Goal: Obtain resource: Download file/media

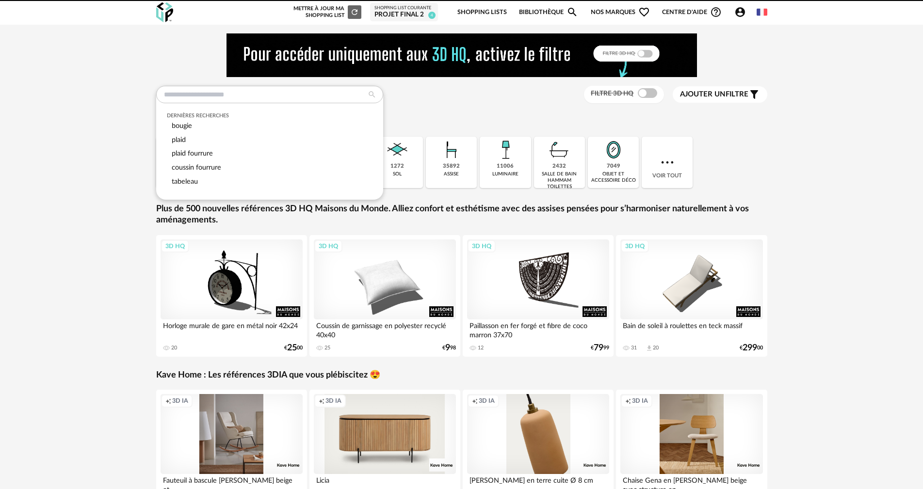
click at [262, 92] on input "text" at bounding box center [269, 94] width 227 height 17
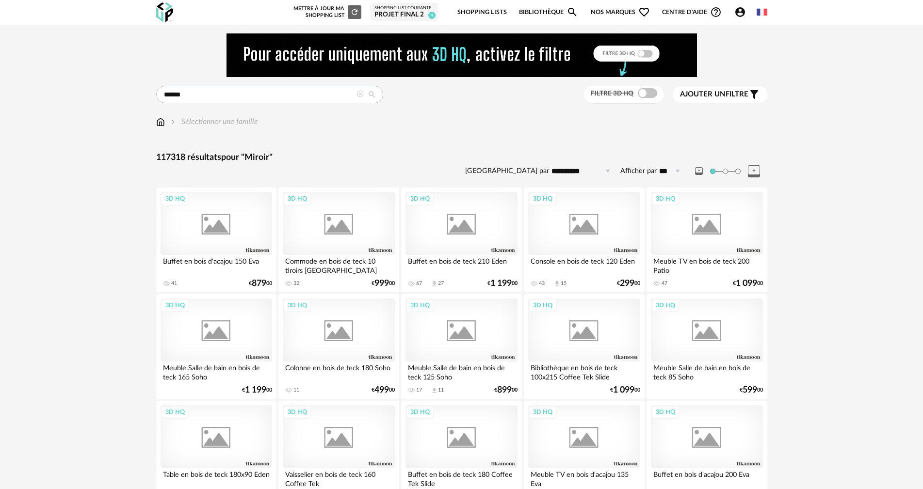
type input "******"
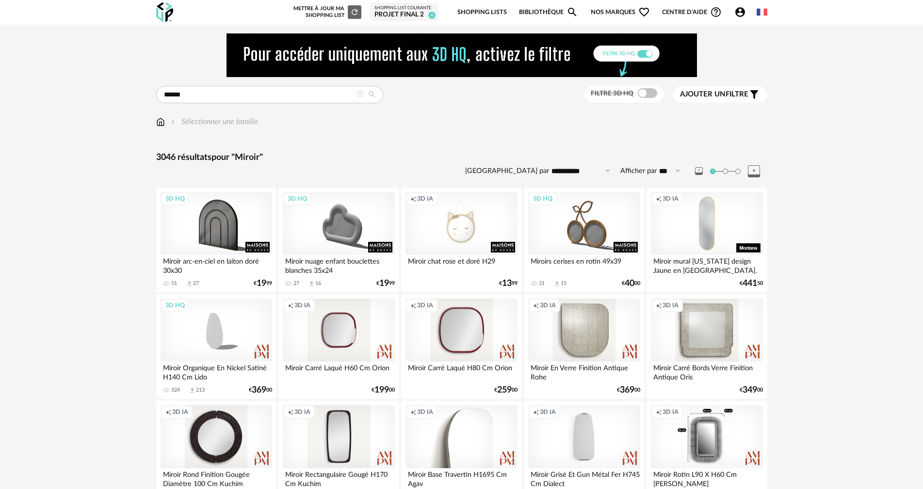
scroll to position [48, 0]
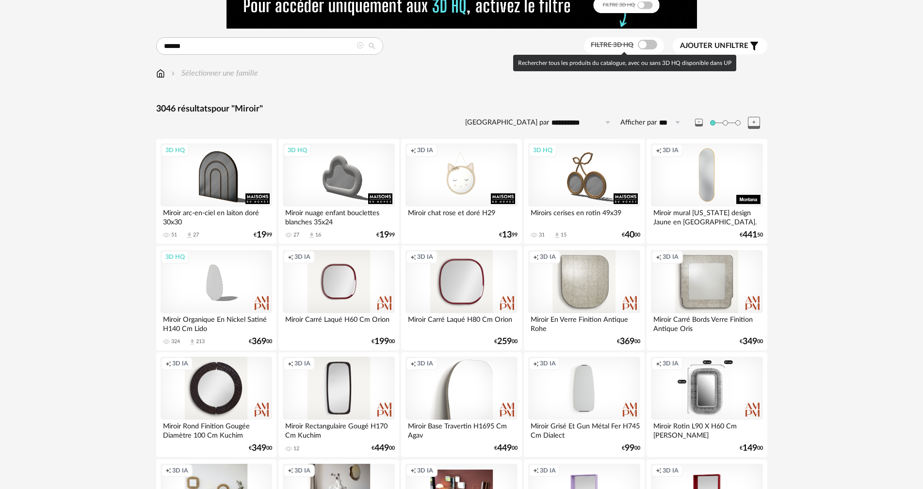
click at [651, 46] on span at bounding box center [647, 45] width 19 height 10
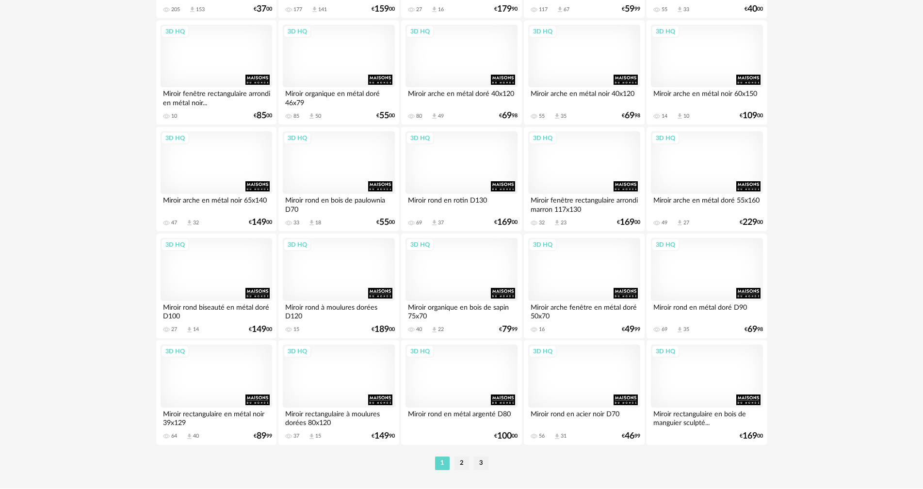
scroll to position [1896, 0]
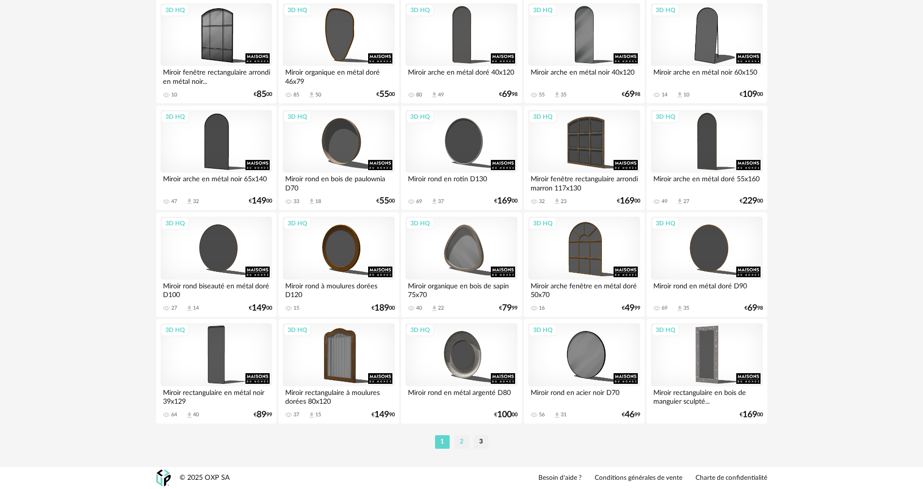
click at [459, 438] on li "2" at bounding box center [461, 442] width 15 height 14
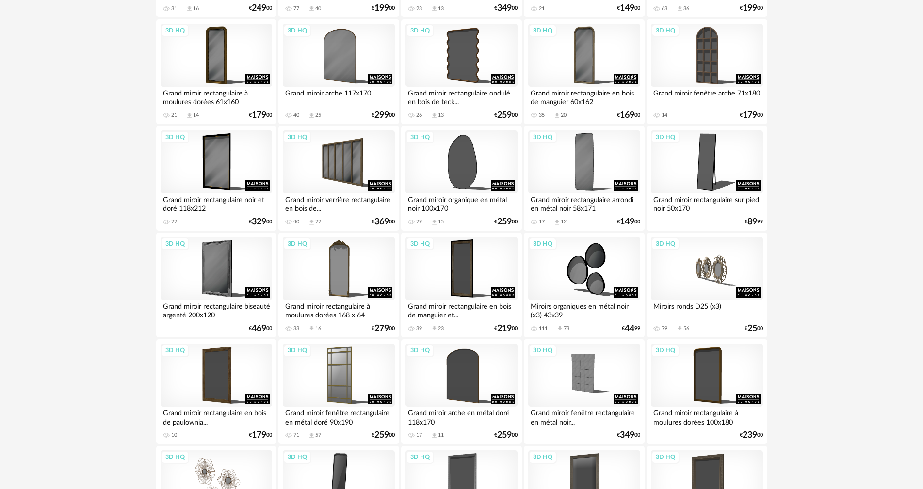
scroll to position [921, 0]
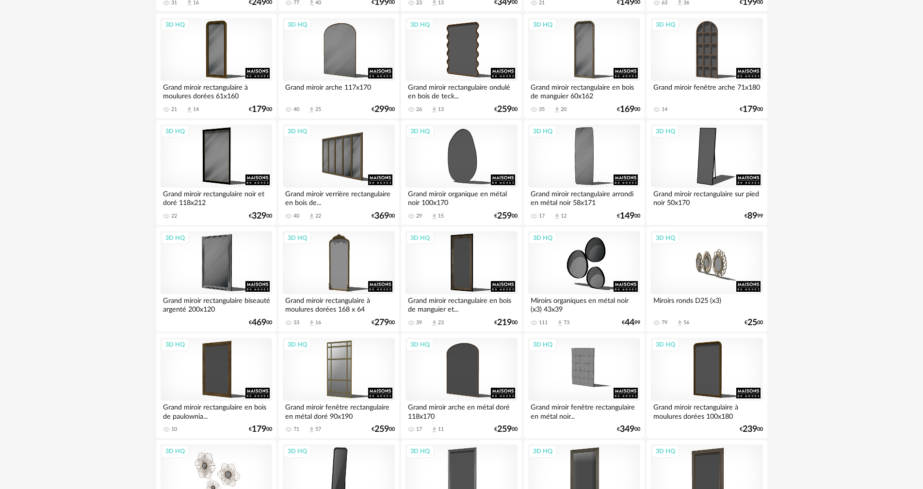
click at [566, 258] on div "3D HQ" at bounding box center [584, 262] width 112 height 63
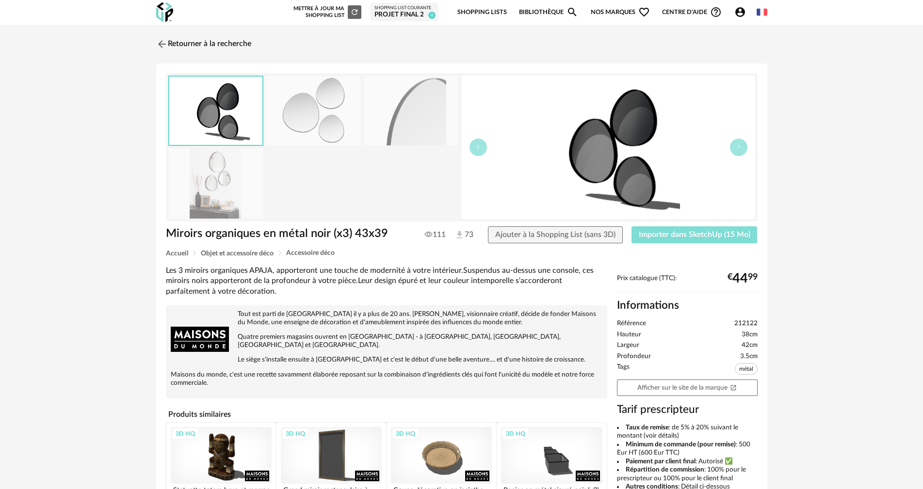
click at [653, 234] on span "Importer dans SketchUp (15 Mo)" at bounding box center [695, 235] width 112 height 8
click at [192, 43] on link "Retourner à la recherche" at bounding box center [201, 43] width 95 height 21
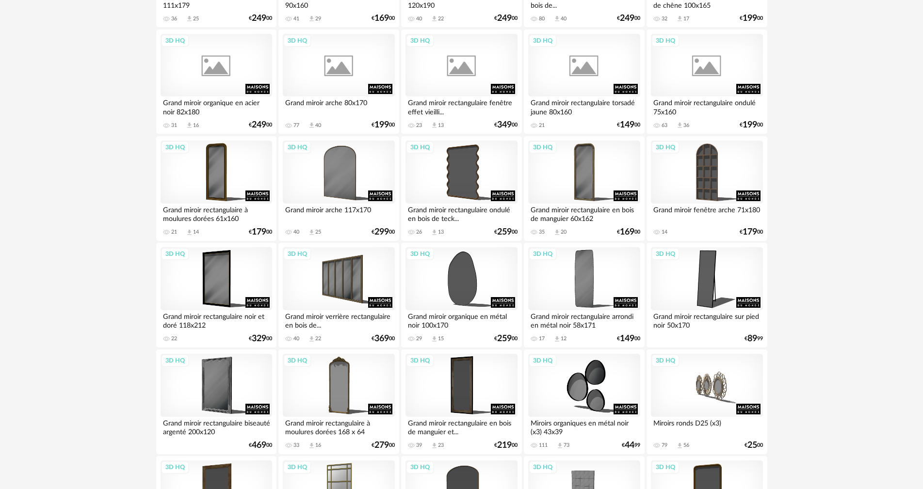
scroll to position [776, 0]
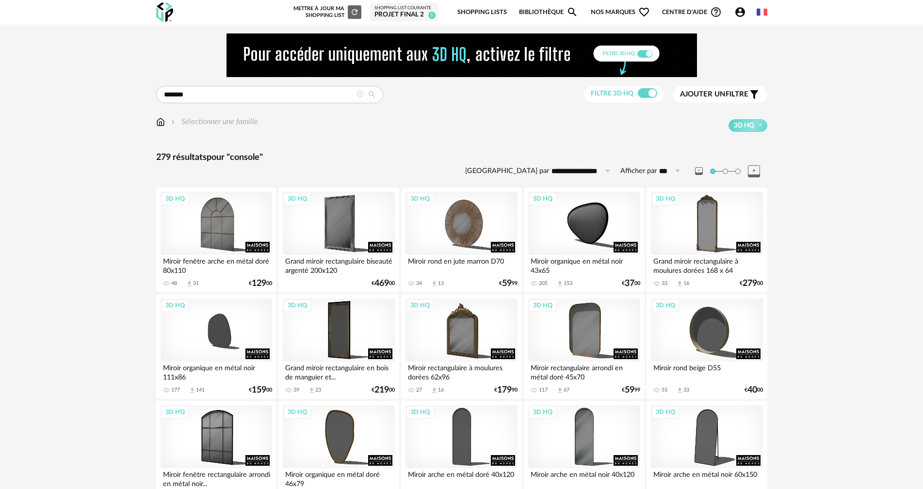
type input "*******"
type input "**********"
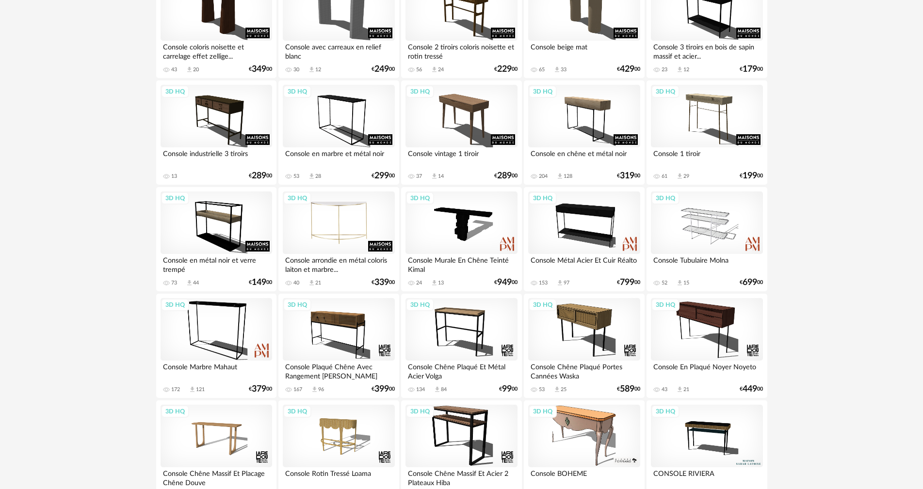
scroll to position [485, 0]
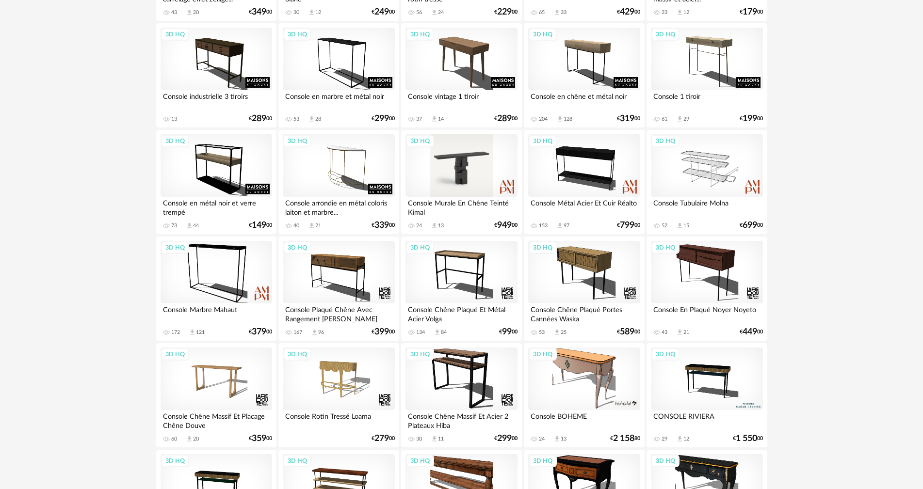
click at [438, 189] on div "3D HQ" at bounding box center [461, 165] width 112 height 63
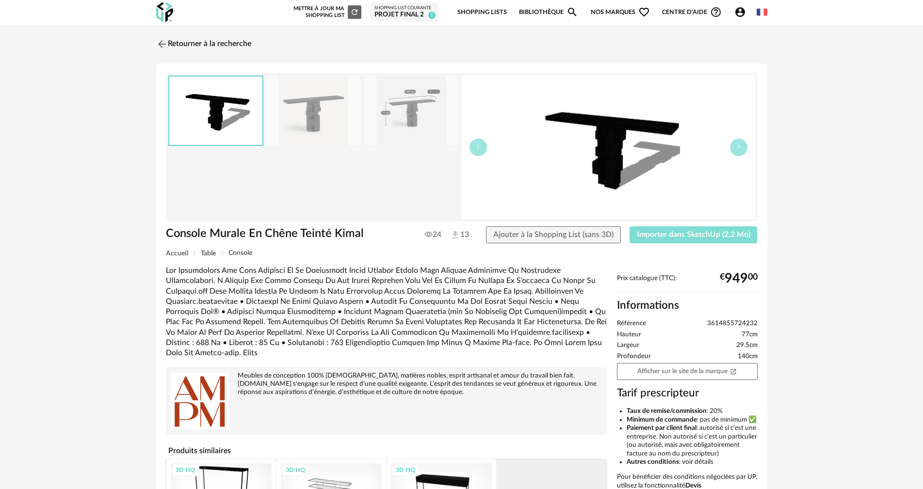
click at [662, 242] on button "Importer dans SketchUp (2,2 Mo)" at bounding box center [693, 234] width 128 height 17
click at [194, 43] on link "Retourner à la recherche" at bounding box center [201, 43] width 95 height 21
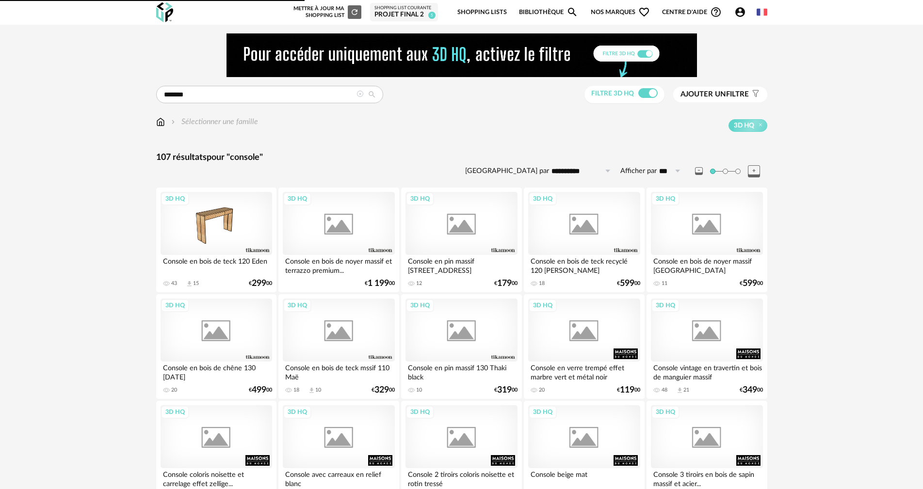
scroll to position [485, 0]
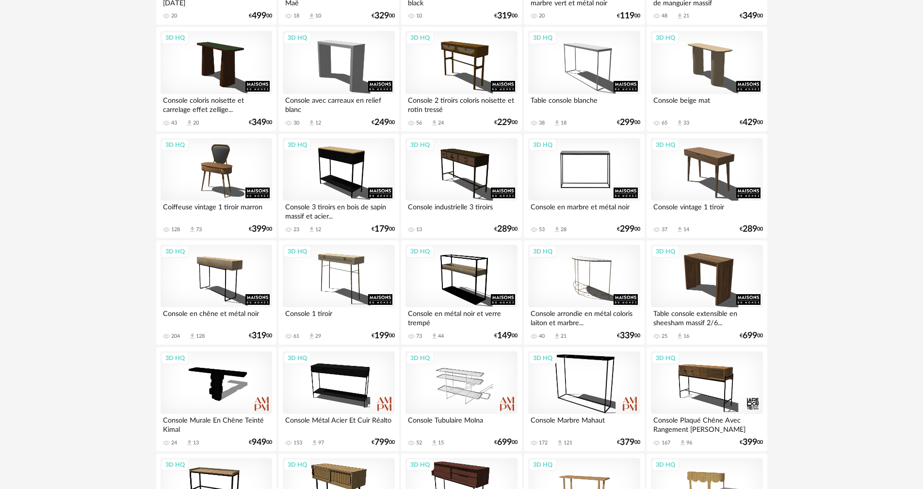
scroll to position [388, 0]
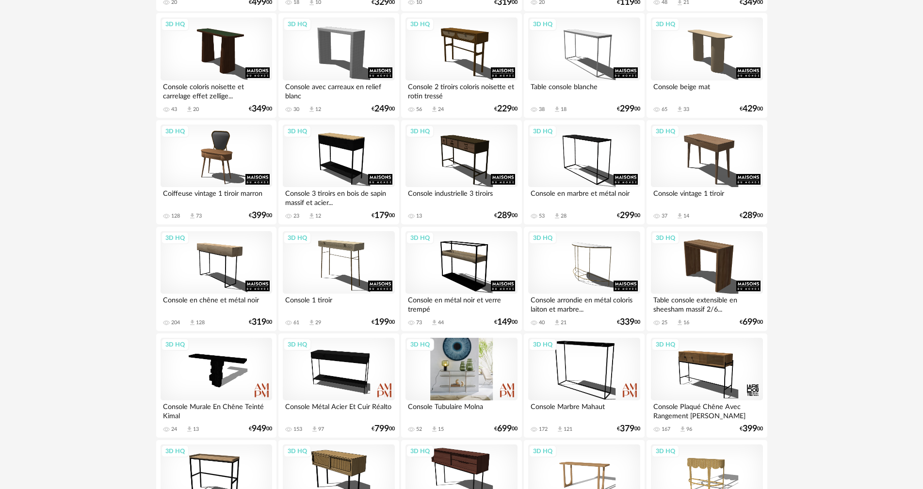
click at [447, 371] on div "3D HQ" at bounding box center [461, 369] width 112 height 63
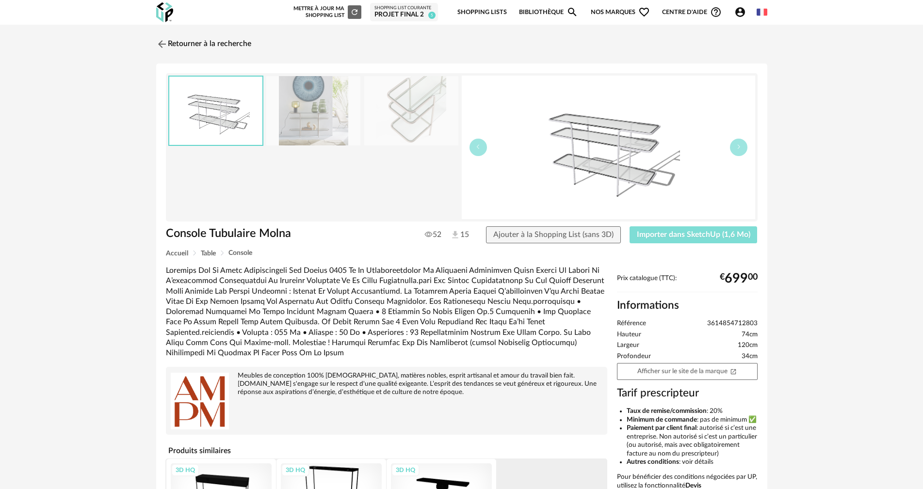
click at [697, 229] on button "Importer dans SketchUp (1,6 Mo)" at bounding box center [693, 234] width 128 height 17
click at [240, 44] on link "Retourner à la recherche" at bounding box center [201, 43] width 95 height 21
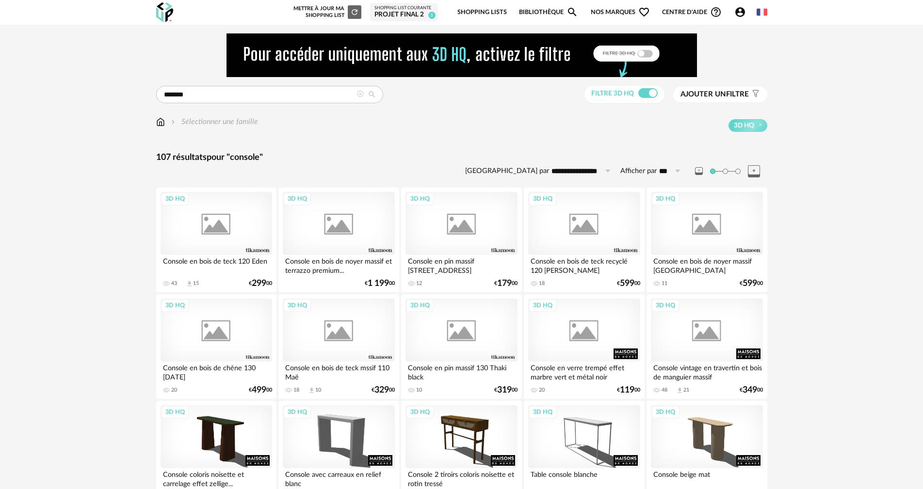
scroll to position [388, 0]
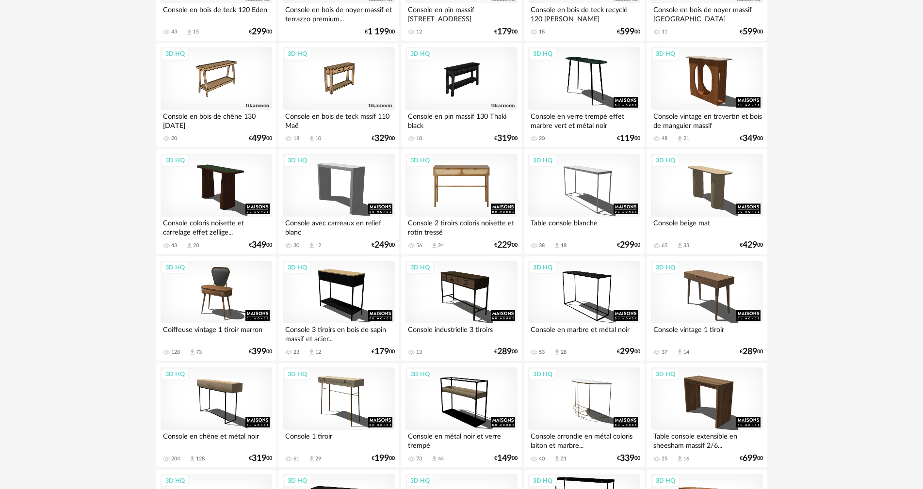
scroll to position [248, 0]
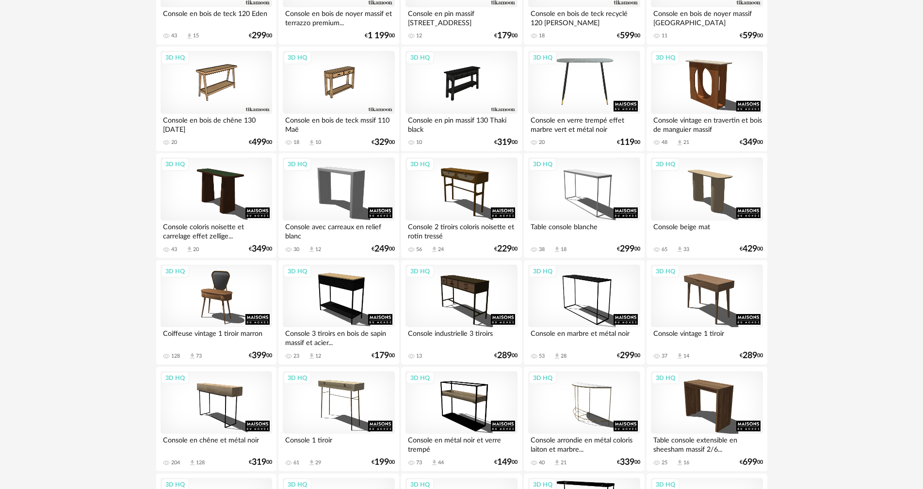
click at [569, 99] on div "3D HQ" at bounding box center [584, 82] width 112 height 63
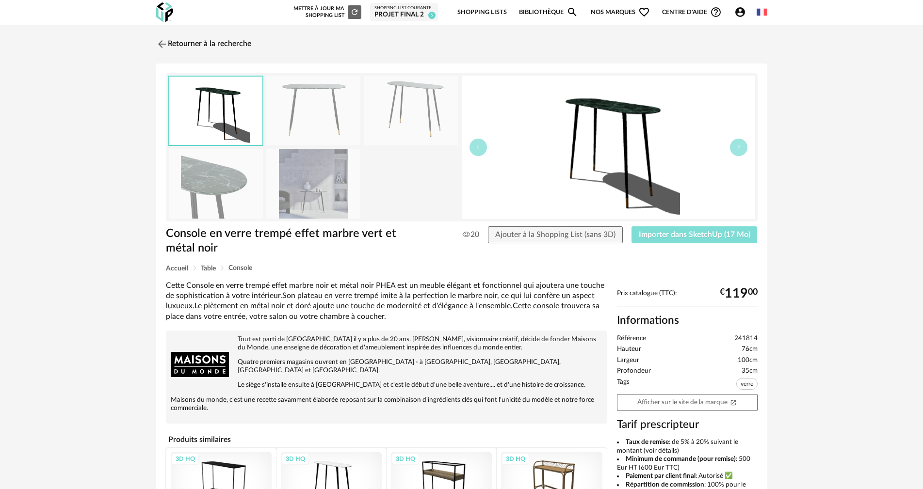
click at [688, 237] on span "Importer dans SketchUp (17 Mo)" at bounding box center [695, 235] width 112 height 8
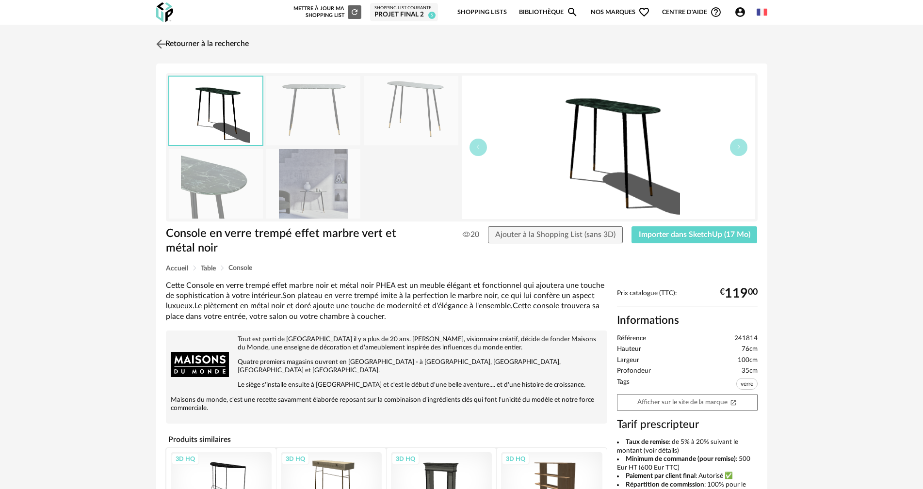
click at [218, 46] on link "Retourner à la recherche" at bounding box center [201, 43] width 95 height 21
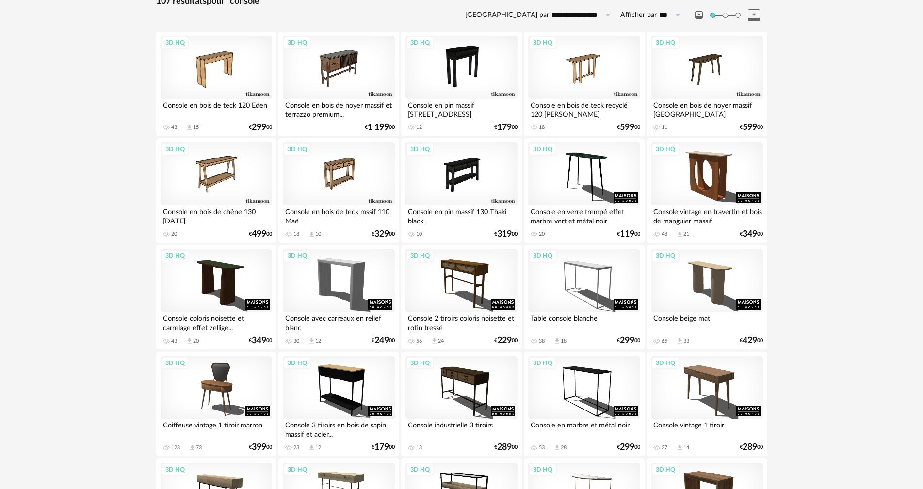
scroll to position [16, 0]
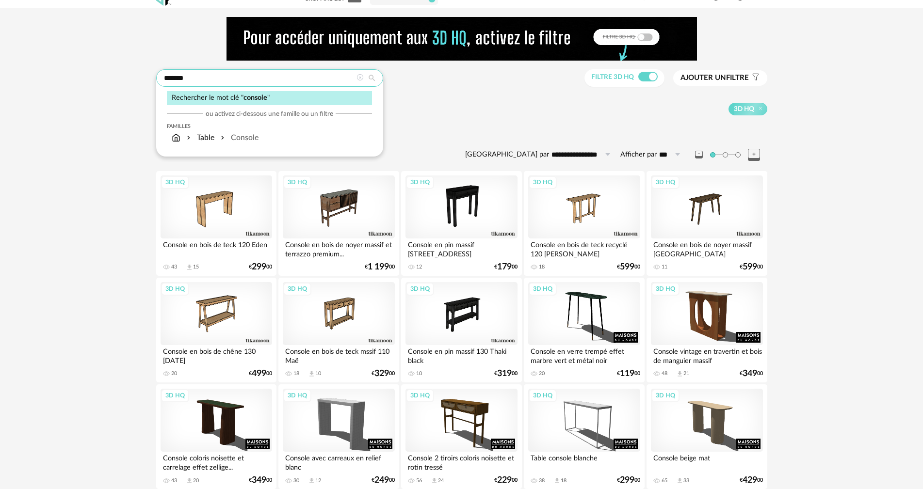
drag, startPoint x: 255, startPoint y: 78, endPoint x: 114, endPoint y: 76, distance: 140.1
type input "****"
type input "**********"
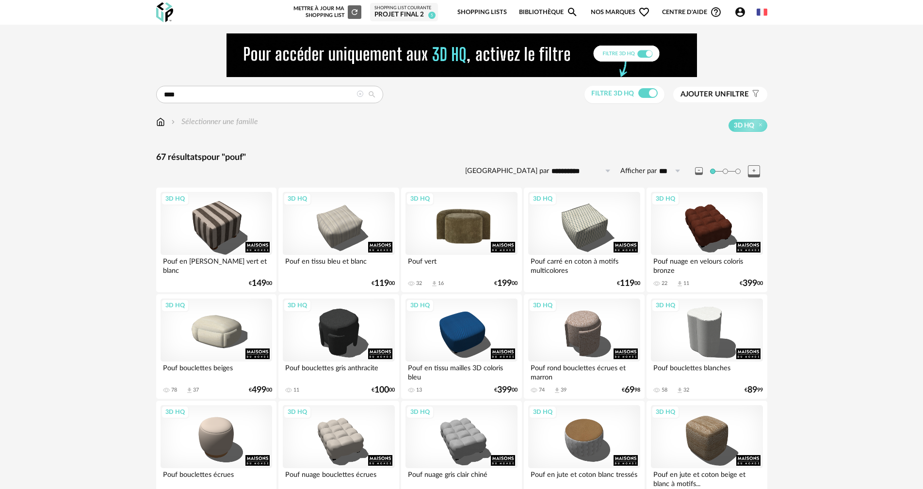
click at [449, 230] on div "3D HQ" at bounding box center [461, 223] width 112 height 63
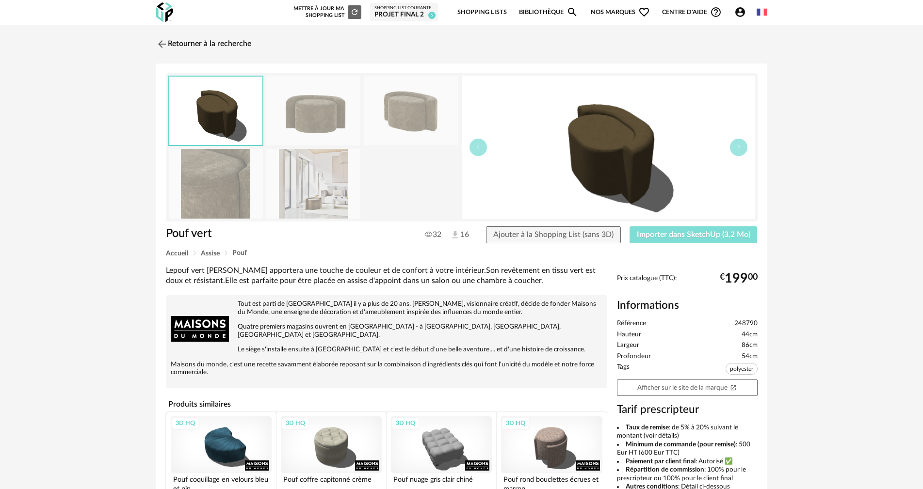
click at [647, 239] on button "Importer dans SketchUp (3,2 Mo)" at bounding box center [693, 234] width 128 height 17
click at [173, 43] on link "Retourner à la recherche" at bounding box center [201, 43] width 95 height 21
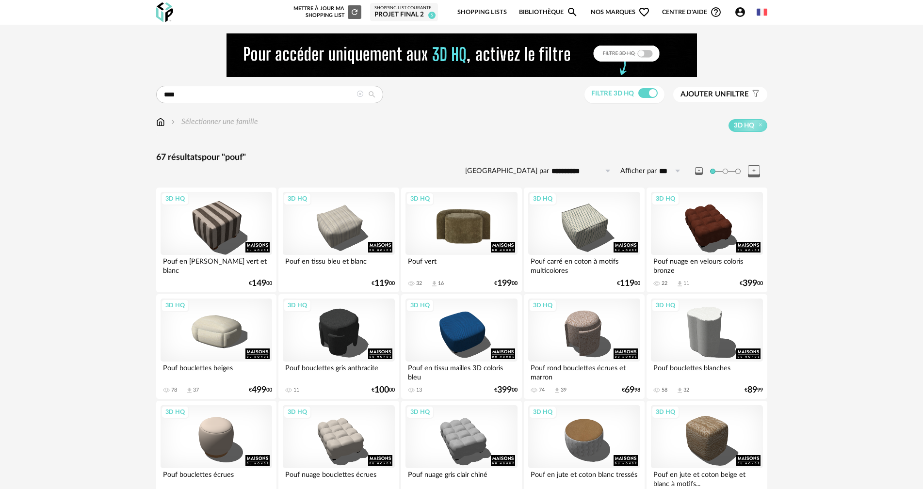
click at [464, 227] on div "3D HQ" at bounding box center [461, 223] width 112 height 63
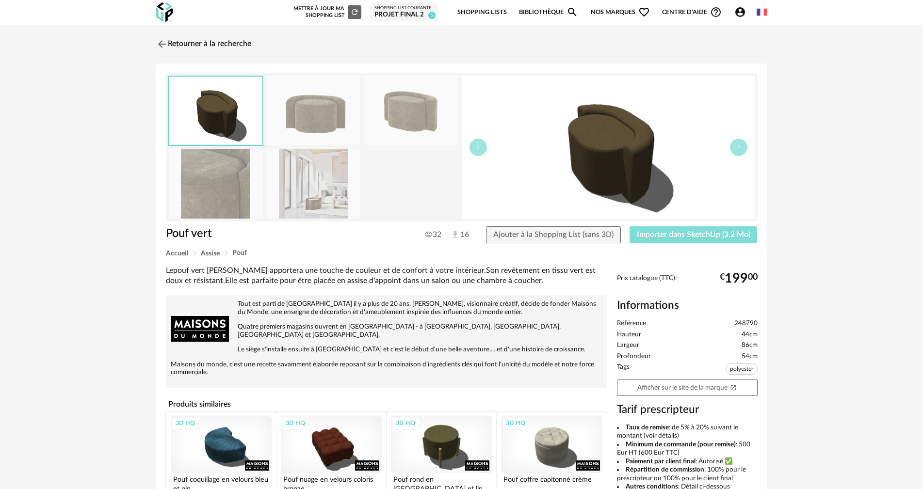
click at [702, 237] on span "Importer dans SketchUp (3,2 Mo)" at bounding box center [693, 235] width 113 height 8
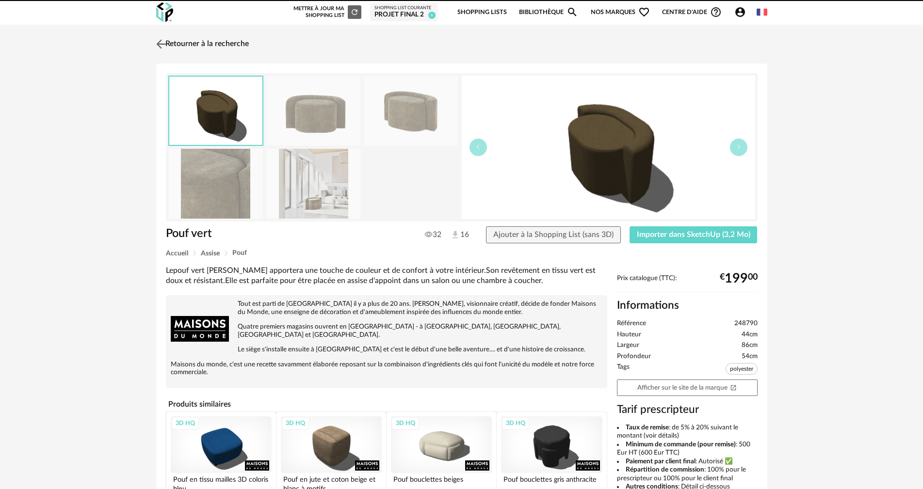
click at [195, 39] on link "Retourner à la recherche" at bounding box center [201, 43] width 95 height 21
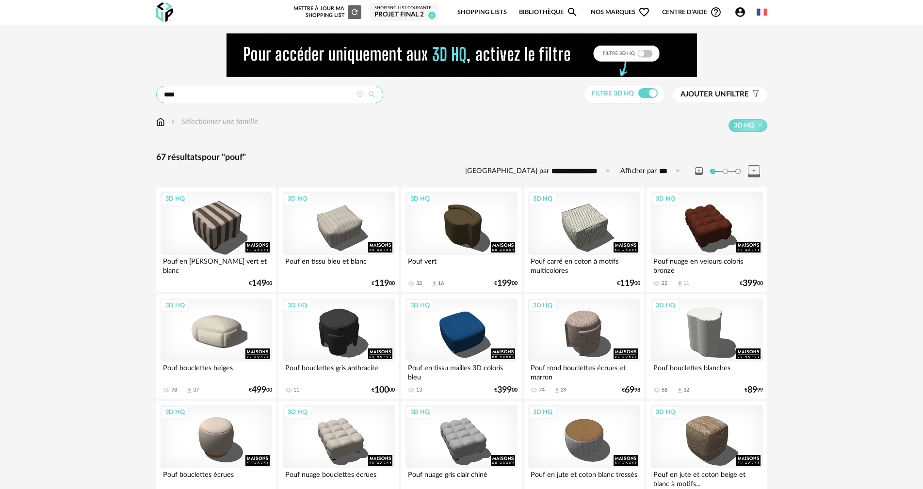
click at [313, 93] on input "****" at bounding box center [269, 94] width 227 height 17
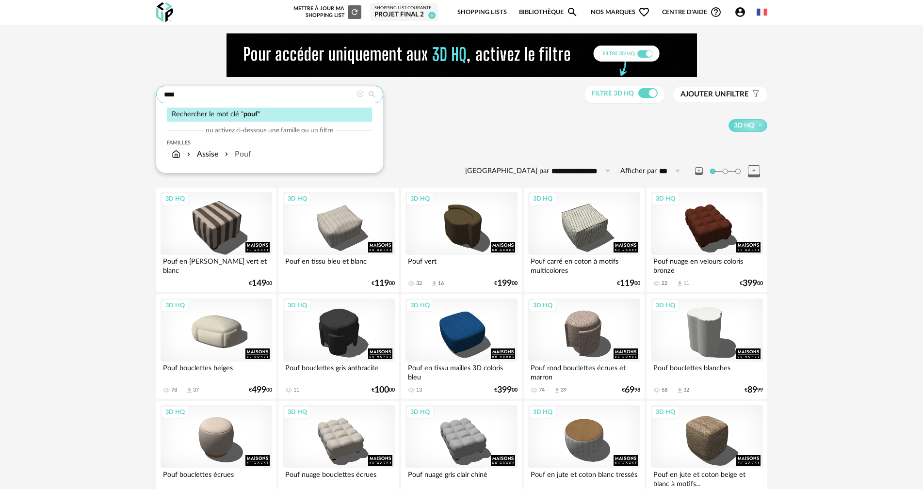
drag, startPoint x: 280, startPoint y: 93, endPoint x: 47, endPoint y: 110, distance: 234.3
type input "******"
type input "**********"
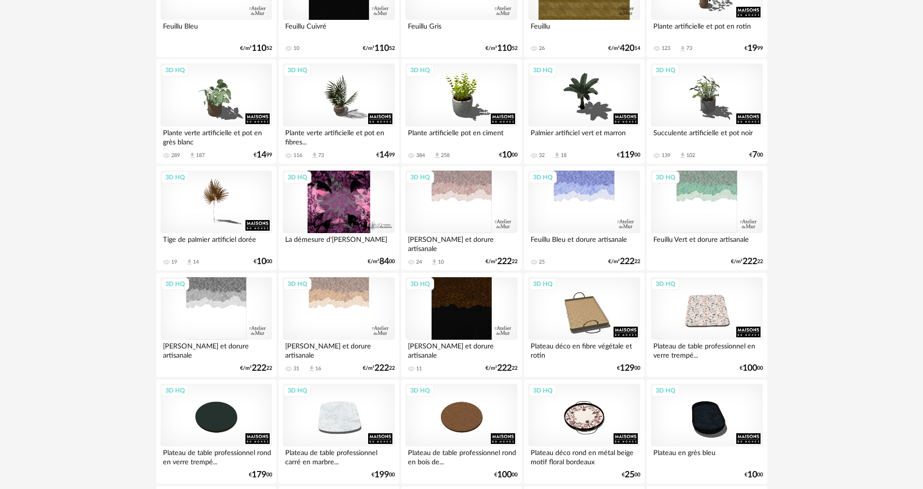
scroll to position [388, 0]
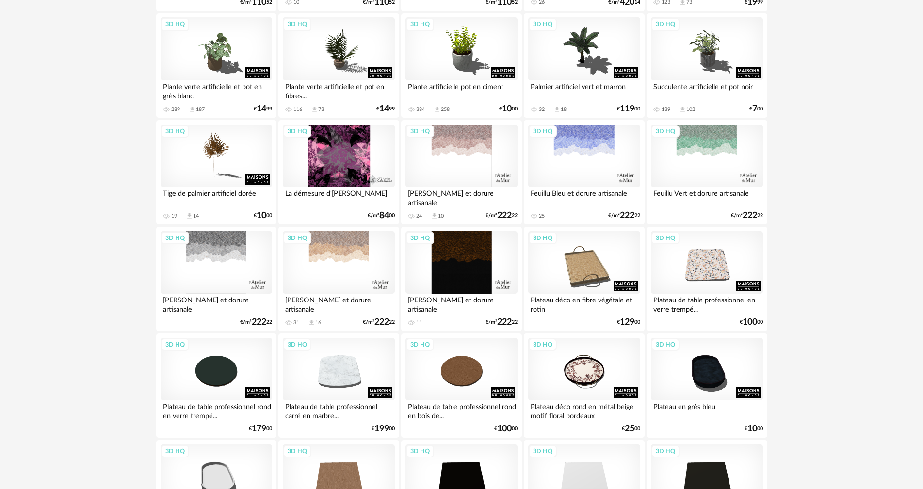
drag, startPoint x: 597, startPoint y: 339, endPoint x: 588, endPoint y: 326, distance: 16.0
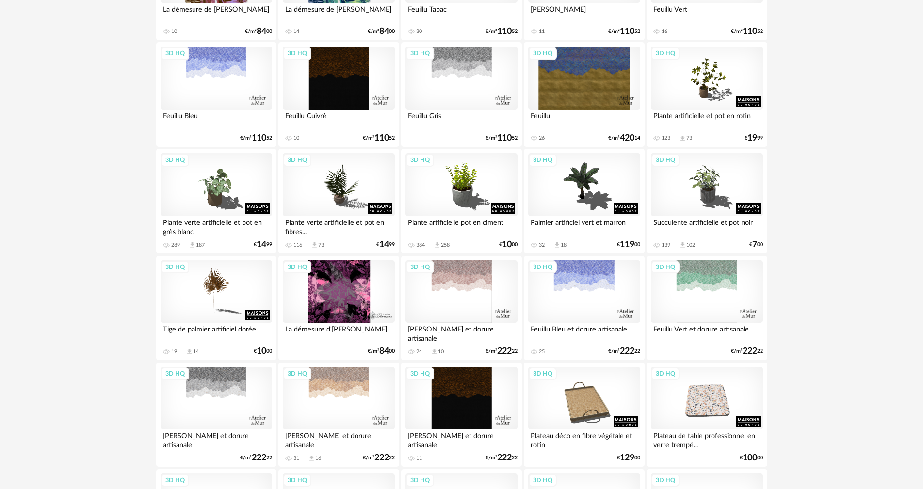
scroll to position [242, 0]
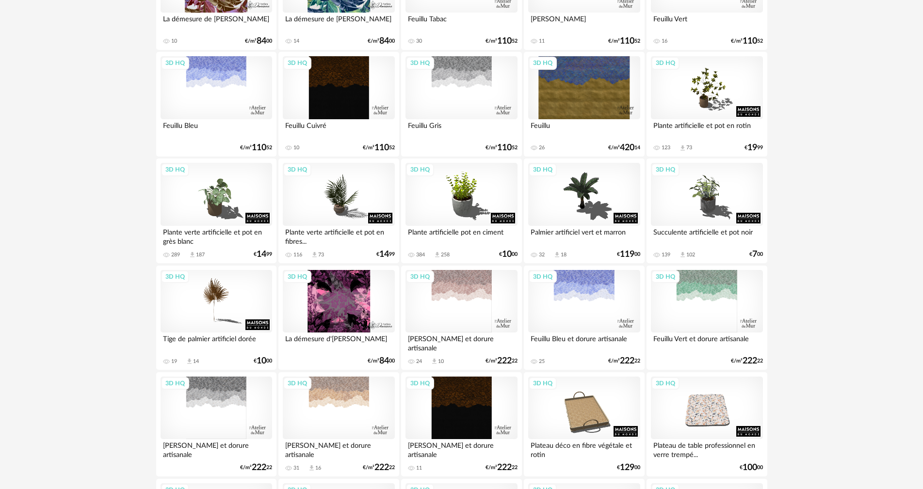
drag, startPoint x: 580, startPoint y: 237, endPoint x: 572, endPoint y: 258, distance: 22.2
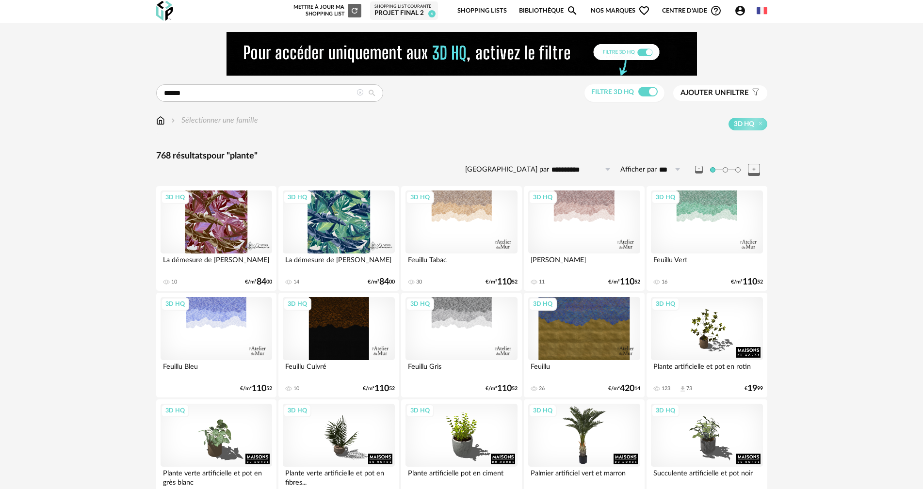
scroll to position [0, 0]
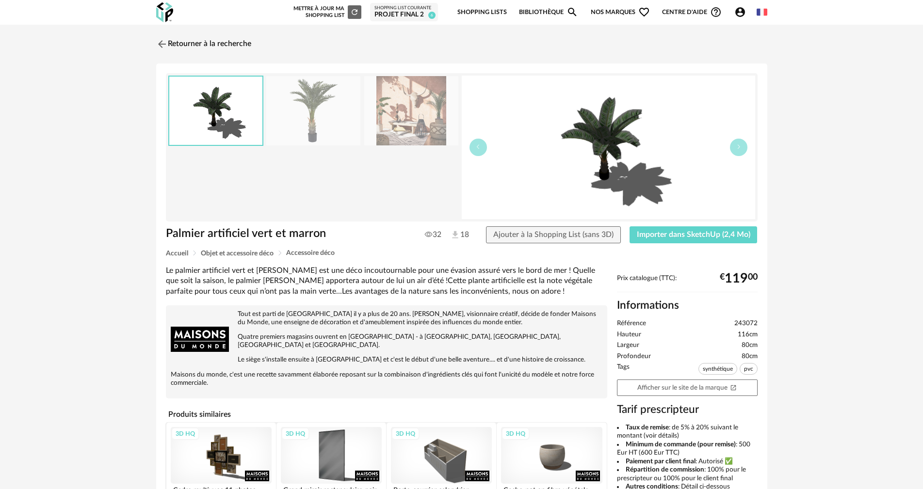
click at [318, 124] on img at bounding box center [313, 110] width 94 height 69
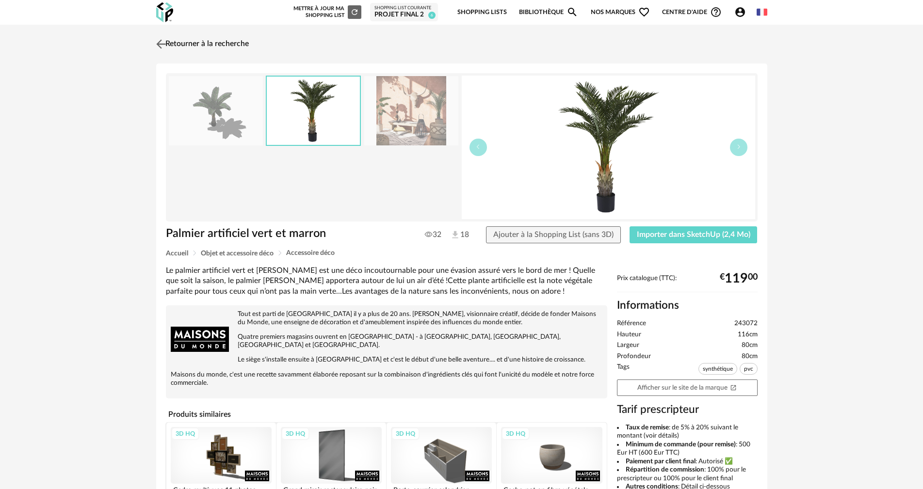
click at [222, 45] on link "Retourner à la recherche" at bounding box center [201, 43] width 95 height 21
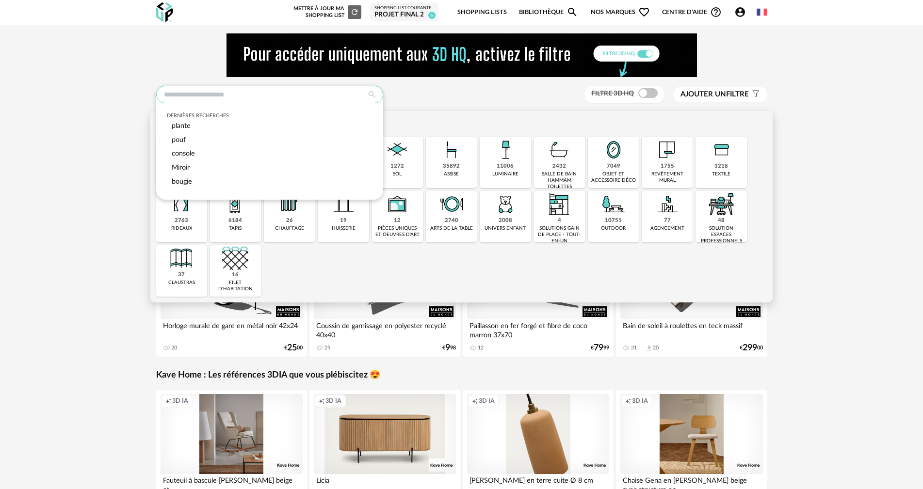
click at [199, 90] on input "text" at bounding box center [269, 94] width 227 height 17
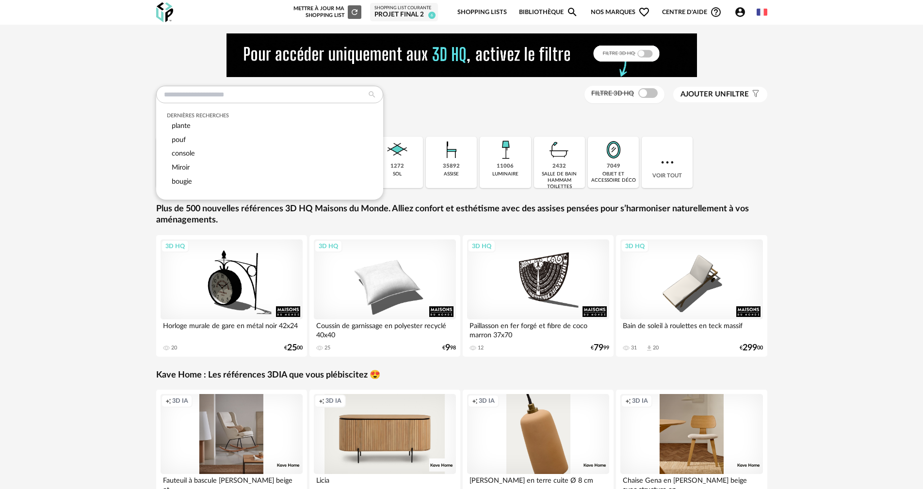
click at [415, 99] on div "Dernières recherches plante pouf console Miroir bougie Filtre 3D HQ Ajouter un …" at bounding box center [461, 95] width 611 height 18
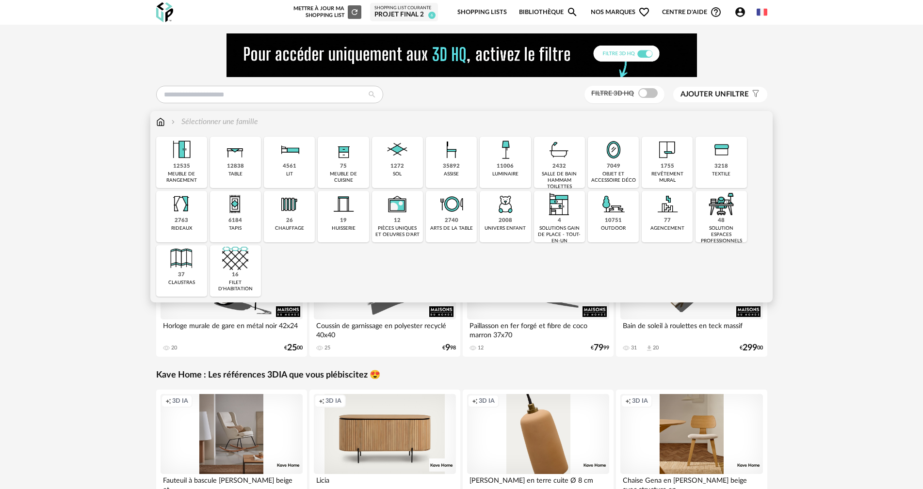
click at [604, 176] on div "objet et accessoire déco" at bounding box center [613, 177] width 45 height 13
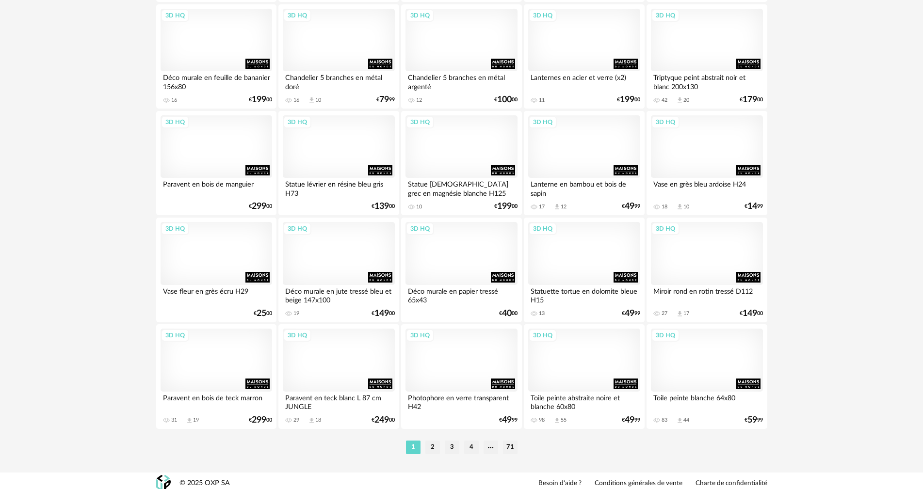
scroll to position [1896, 0]
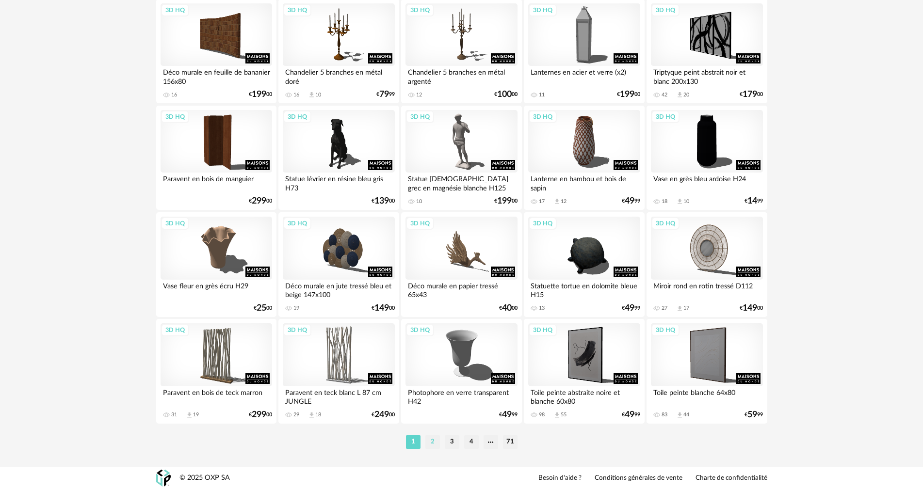
click at [432, 440] on li "2" at bounding box center [432, 442] width 15 height 14
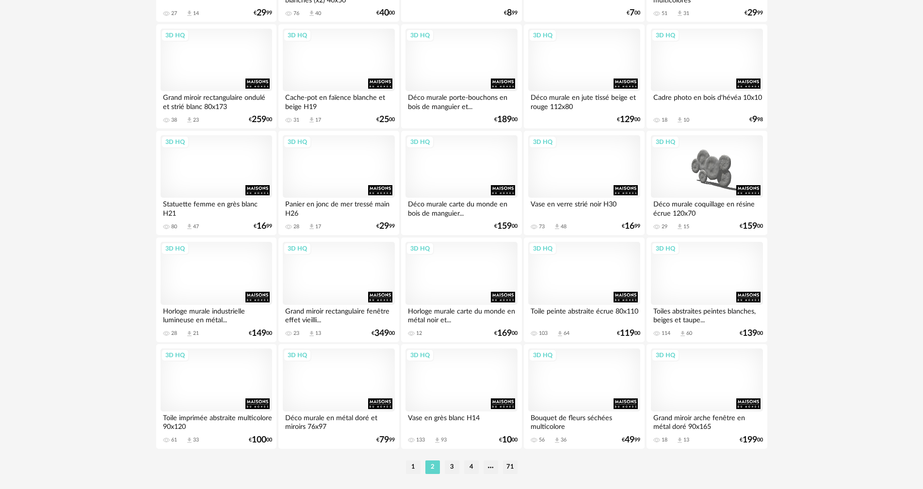
scroll to position [1896, 0]
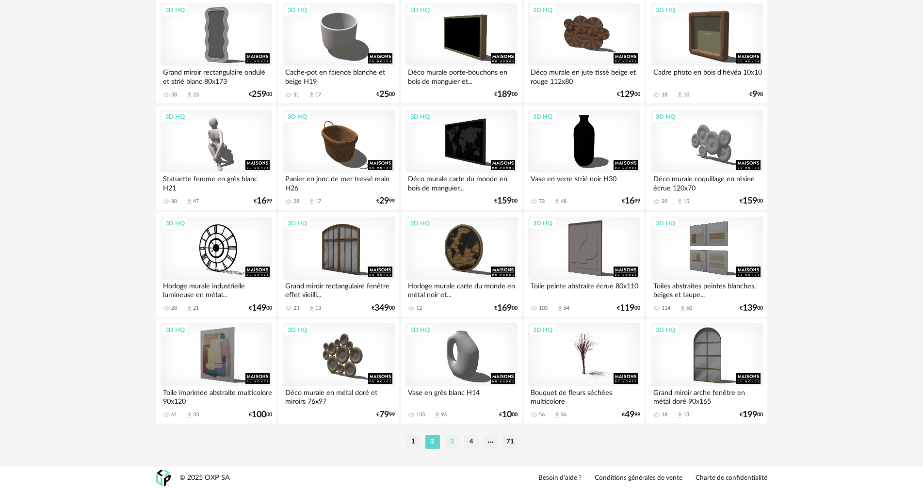
click at [453, 437] on li "3" at bounding box center [452, 442] width 15 height 14
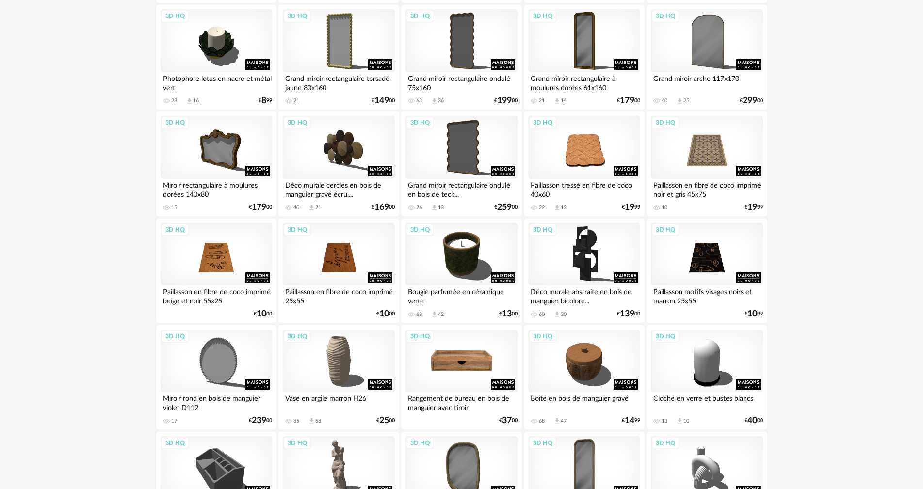
scroll to position [339, 0]
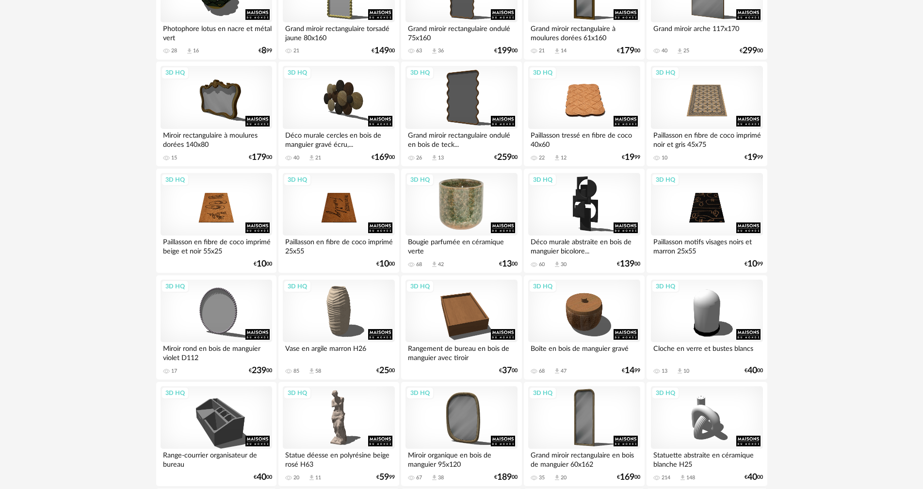
click at [462, 214] on div "3D HQ" at bounding box center [461, 204] width 112 height 63
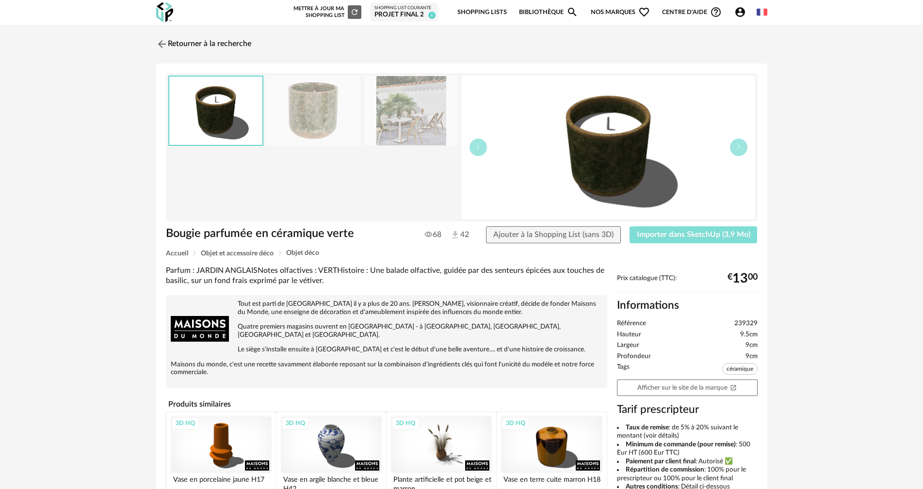
click at [674, 238] on span "Importer dans SketchUp (3,9 Mo)" at bounding box center [693, 235] width 113 height 8
click at [176, 41] on link "Retourner à la recherche" at bounding box center [201, 43] width 95 height 21
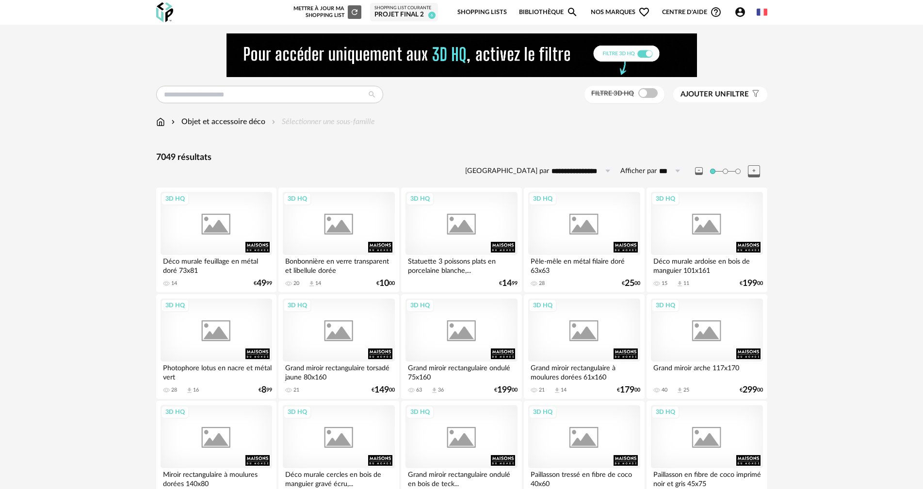
scroll to position [339, 0]
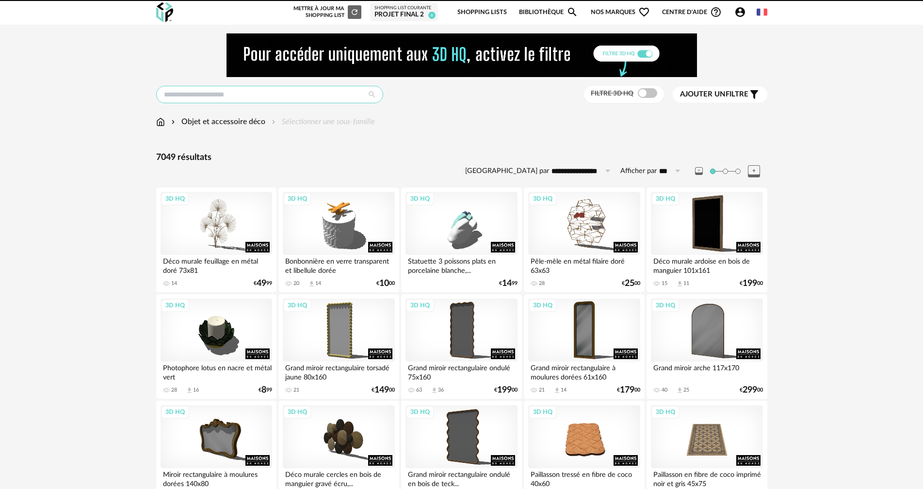
click at [238, 96] on input "text" at bounding box center [269, 94] width 227 height 17
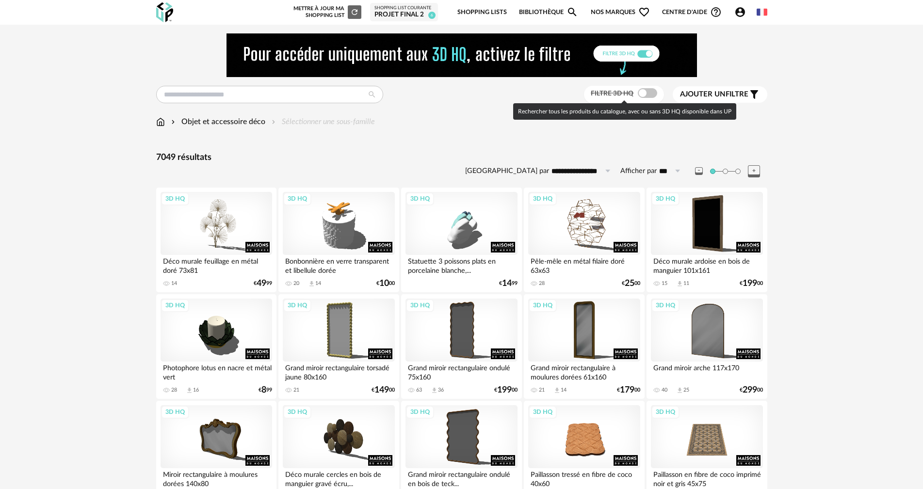
click at [646, 95] on span at bounding box center [647, 93] width 19 height 10
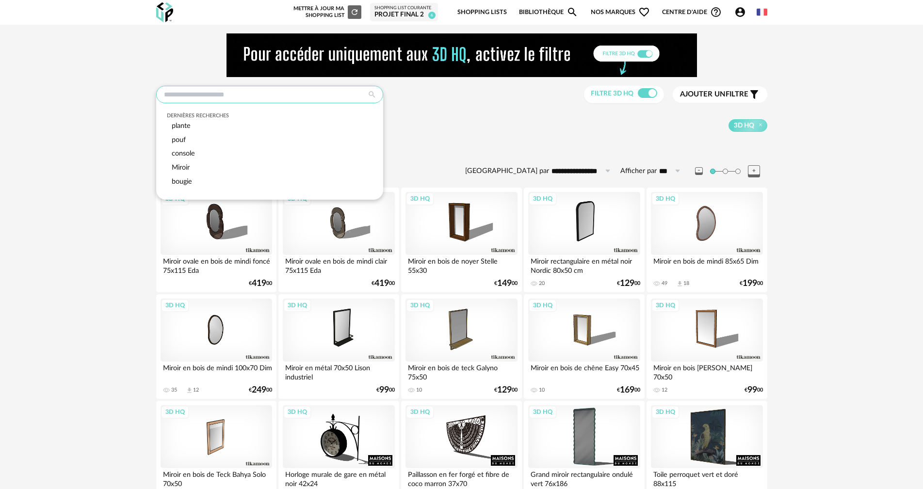
click at [297, 96] on input "text" at bounding box center [269, 94] width 227 height 17
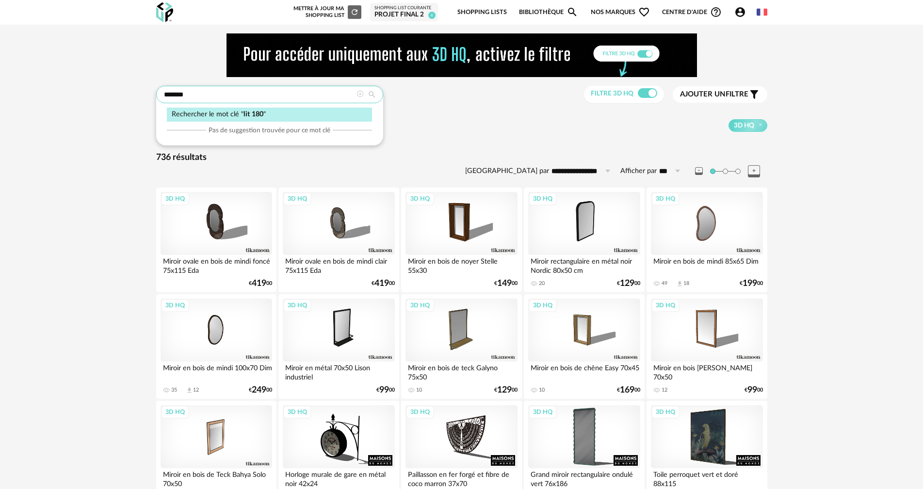
type input "*******"
type input "**********"
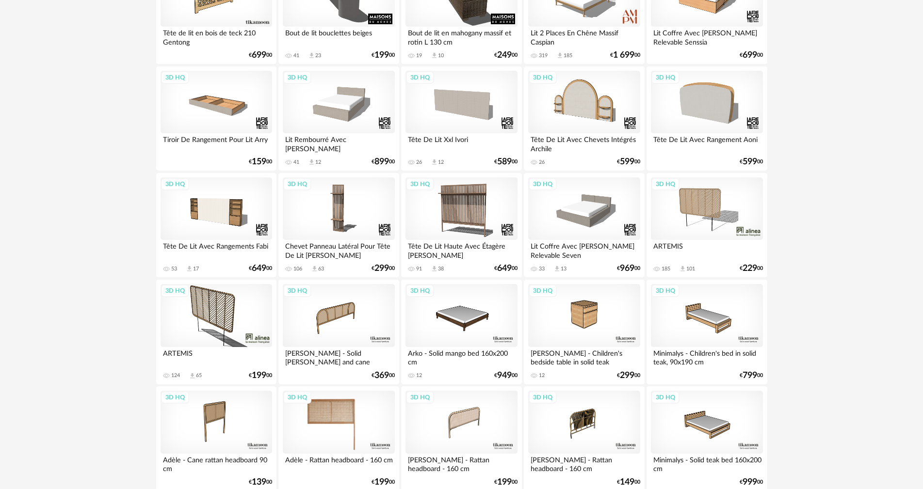
scroll to position [679, 0]
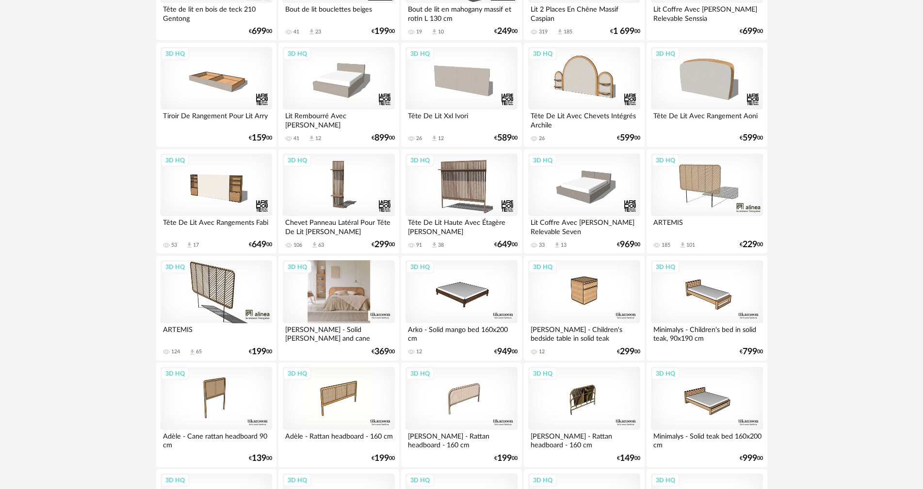
click at [325, 308] on div "3D HQ" at bounding box center [339, 291] width 112 height 63
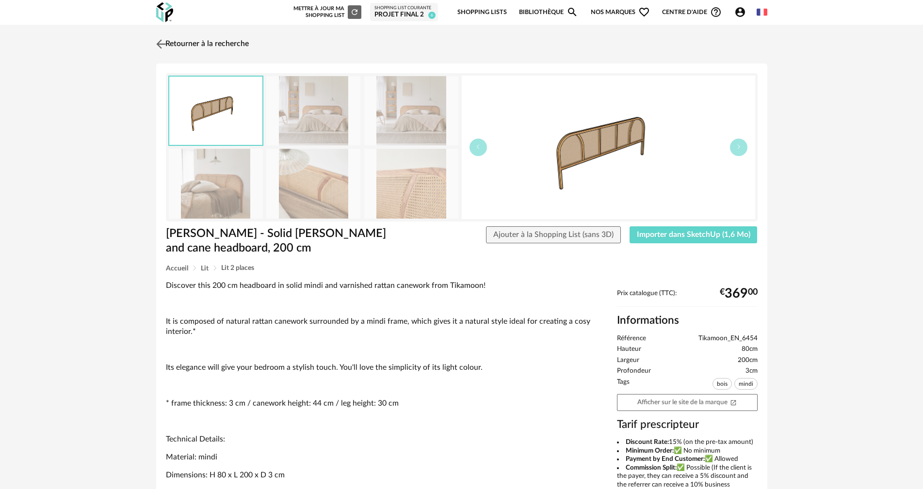
click at [181, 45] on link "Retourner à la recherche" at bounding box center [201, 43] width 95 height 21
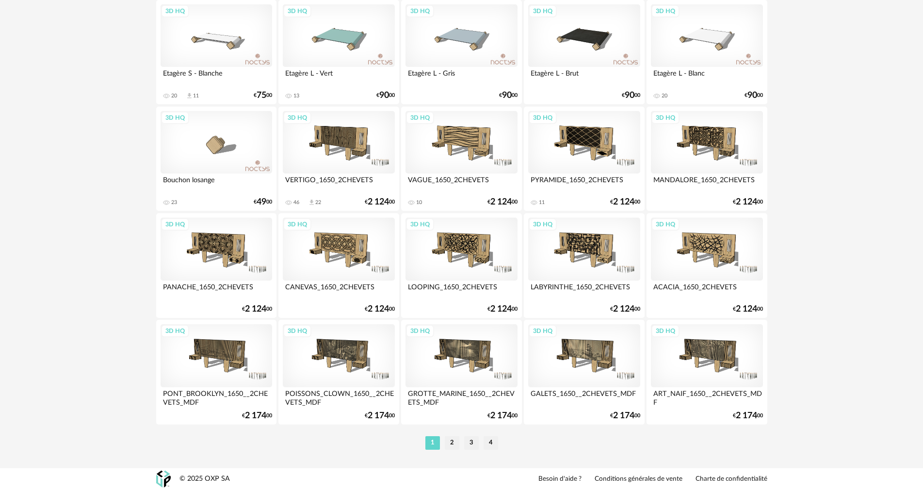
scroll to position [1896, 0]
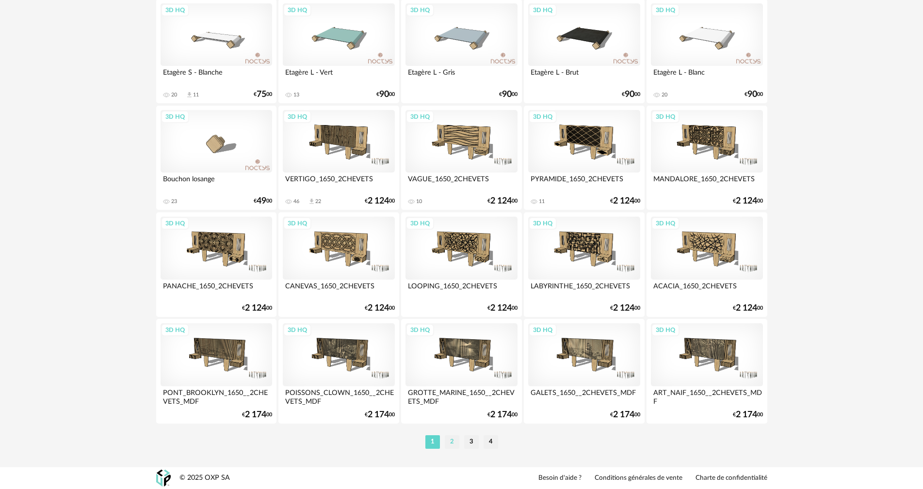
click at [453, 440] on li "2" at bounding box center [452, 442] width 15 height 14
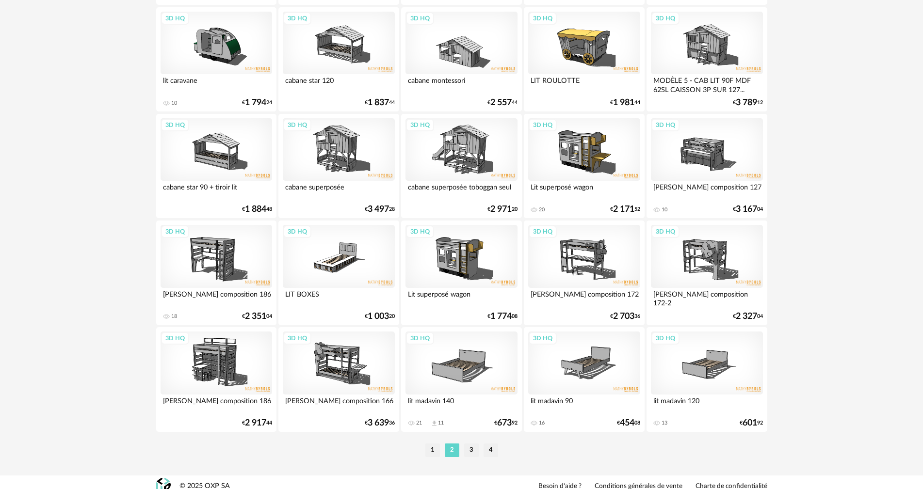
scroll to position [1896, 0]
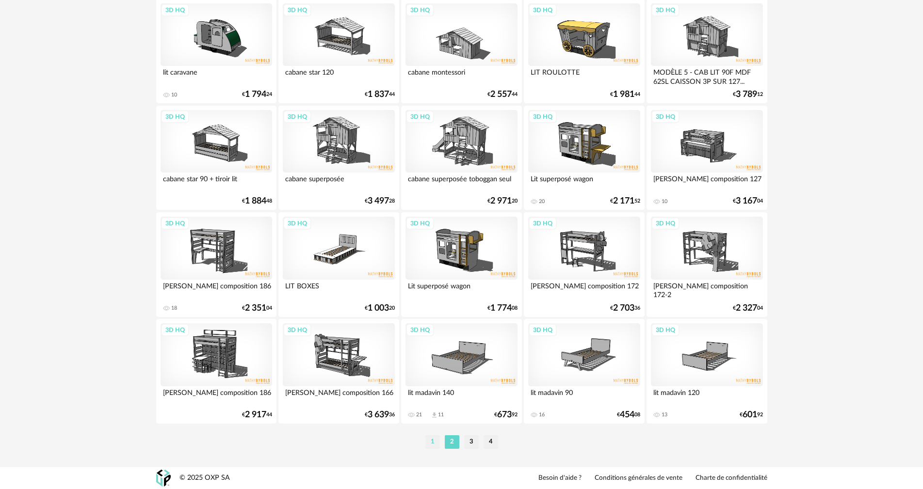
click at [433, 443] on li "1" at bounding box center [432, 442] width 15 height 14
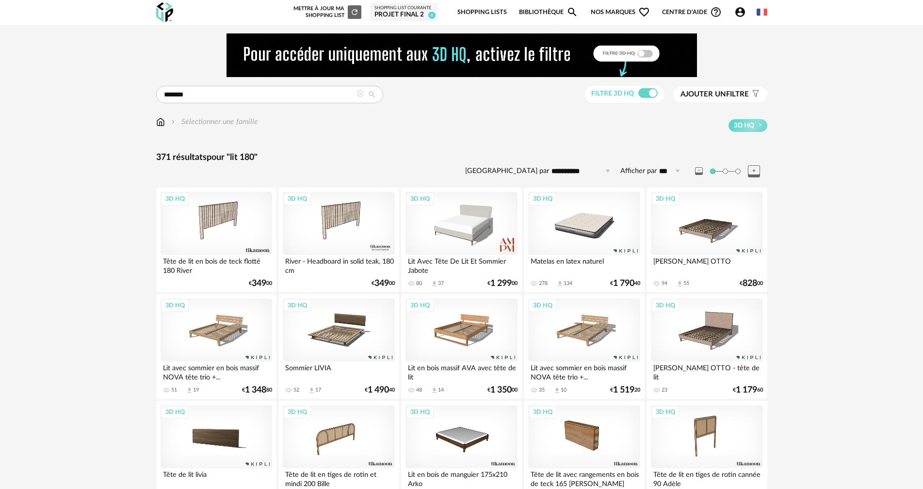
click at [706, 320] on div "3D HQ" at bounding box center [707, 330] width 112 height 63
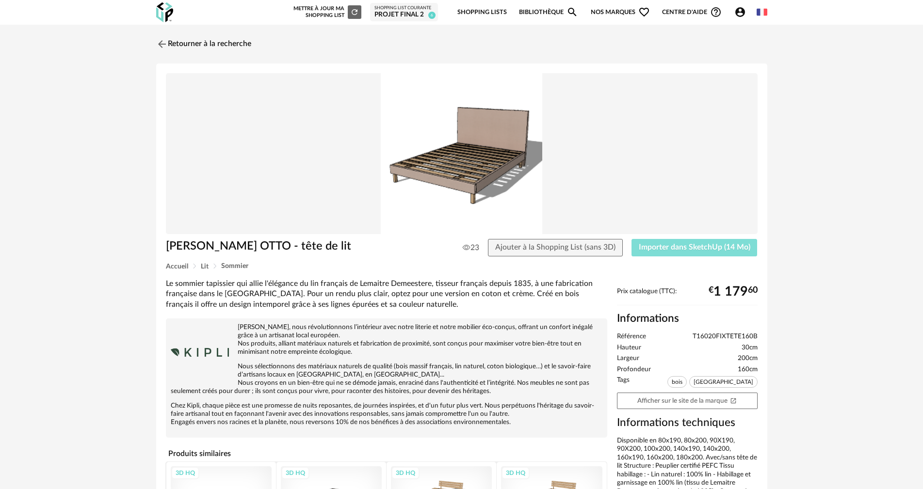
click at [655, 253] on button "Importer dans SketchUp (14 Mo)" at bounding box center [694, 247] width 126 height 17
click at [172, 41] on link "Retourner à la recherche" at bounding box center [203, 43] width 95 height 21
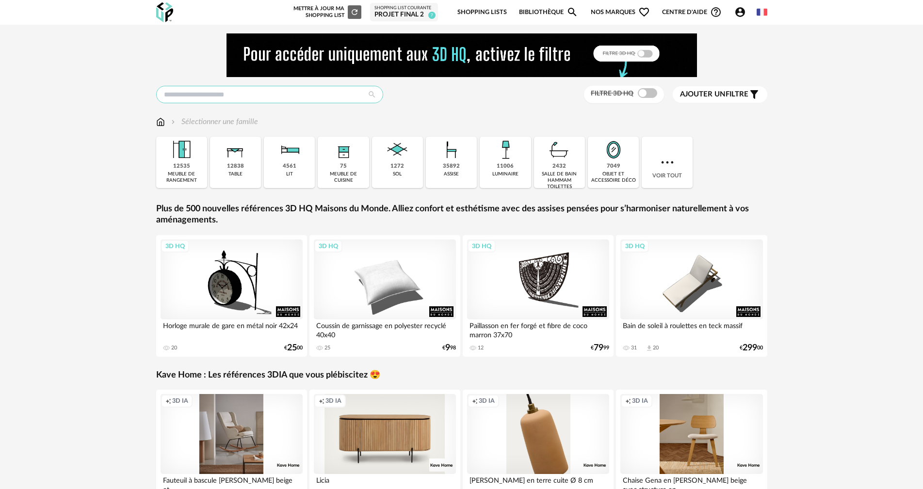
click at [278, 95] on input "text" at bounding box center [269, 94] width 227 height 17
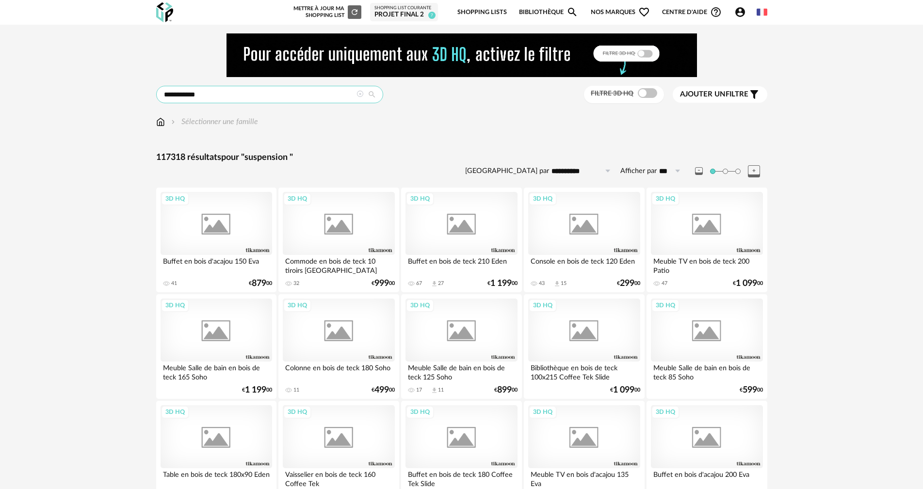
type input "**********"
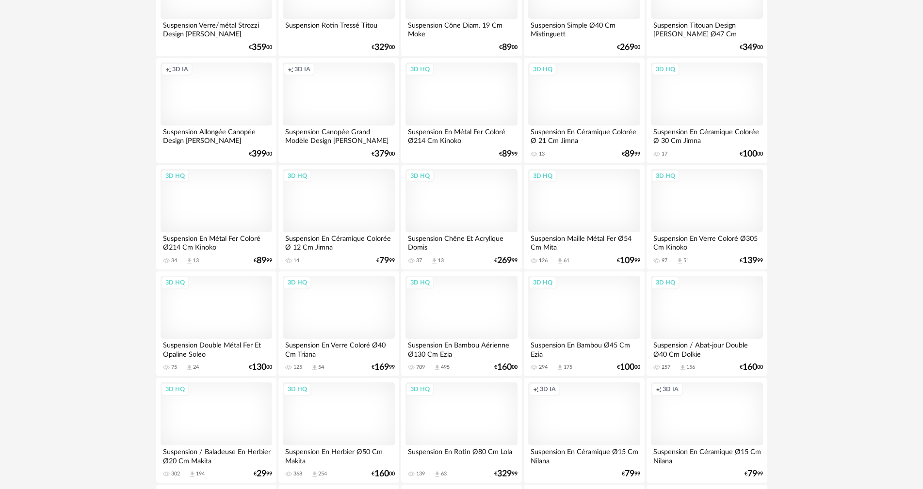
scroll to position [970, 0]
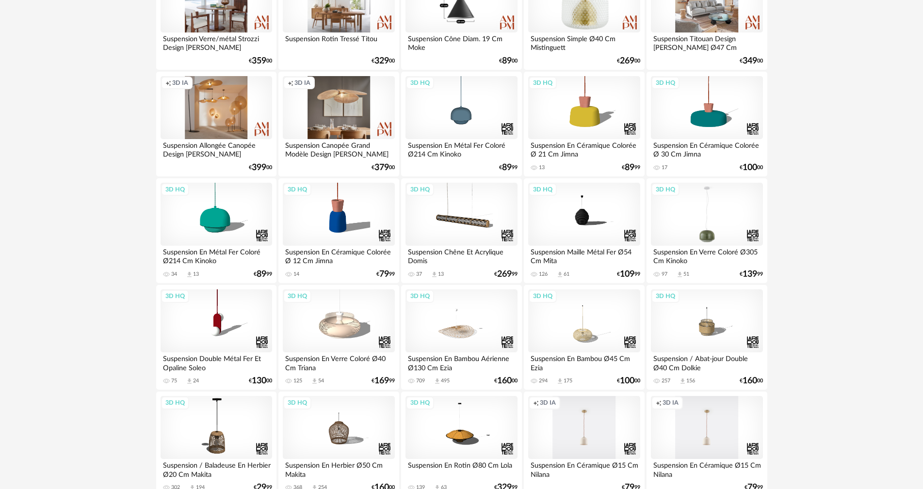
click at [700, 225] on div "3D HQ" at bounding box center [707, 214] width 112 height 63
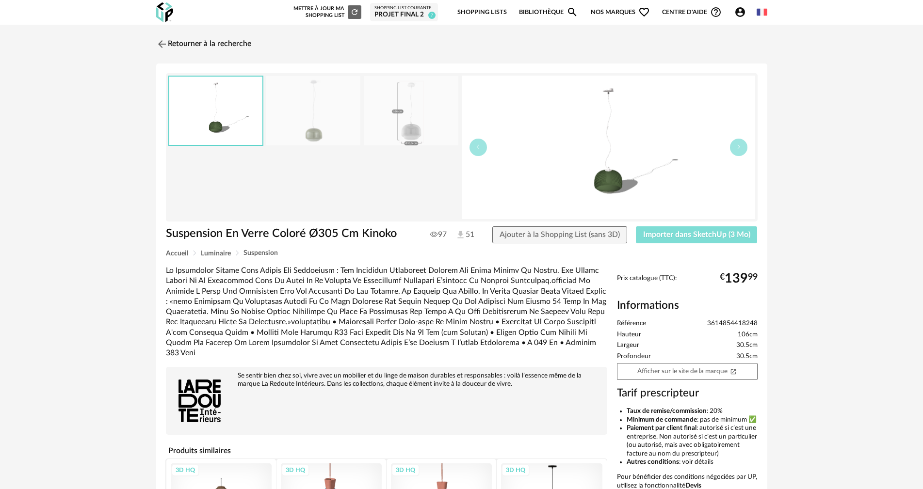
click at [689, 237] on span "Importer dans SketchUp (3 Mo)" at bounding box center [696, 235] width 107 height 8
click at [216, 42] on link "Retourner à la recherche" at bounding box center [201, 43] width 95 height 21
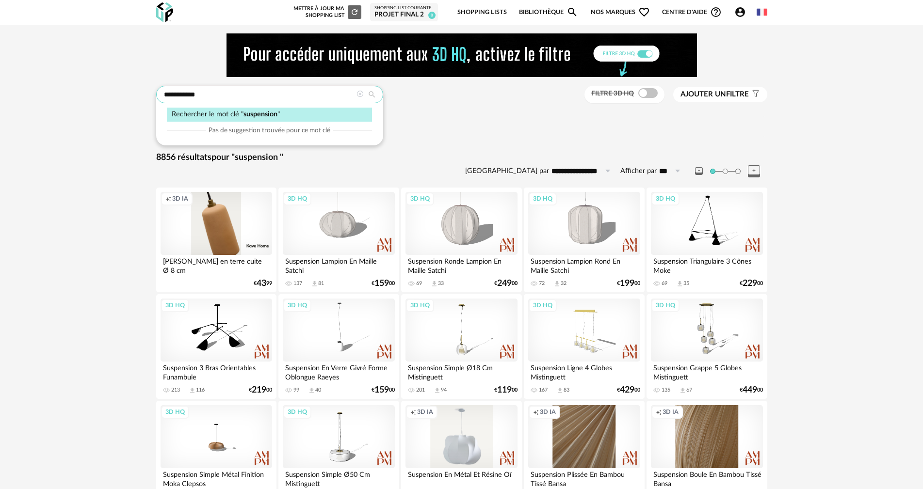
drag, startPoint x: 209, startPoint y: 92, endPoint x: 47, endPoint y: 94, distance: 162.9
type input "**********"
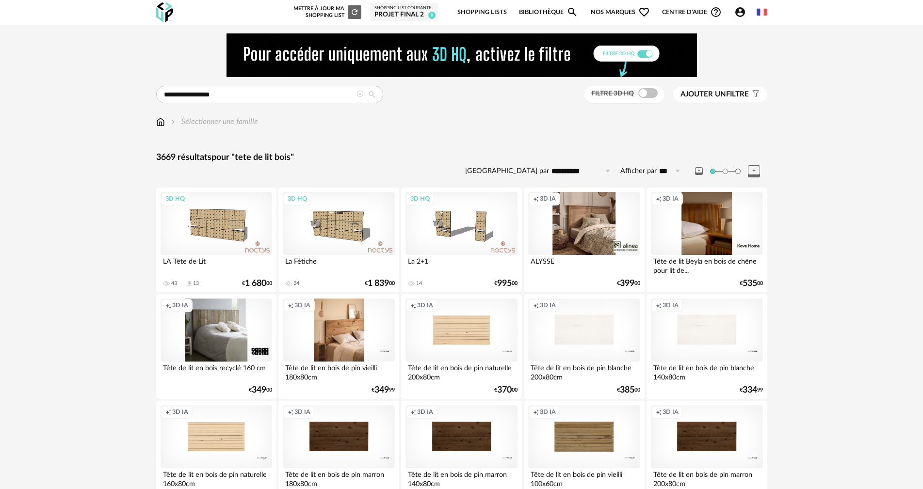
click at [326, 343] on div "Creation icon 3D IA" at bounding box center [339, 330] width 112 height 63
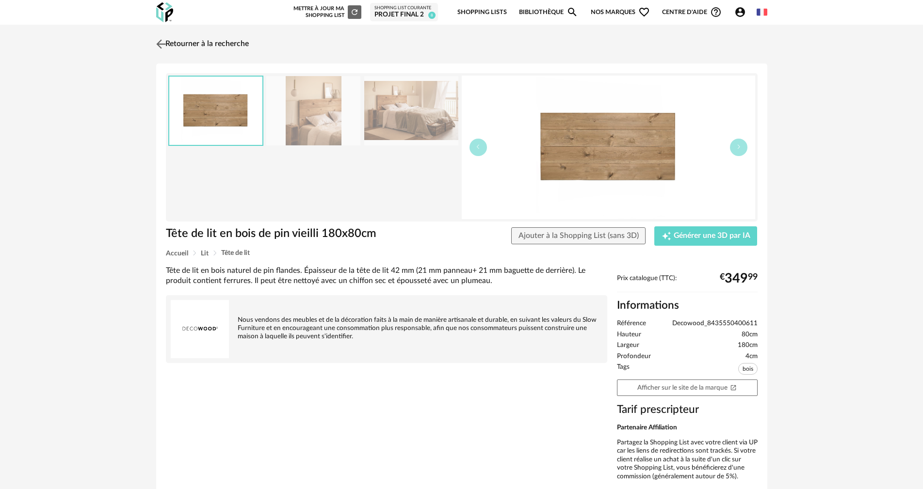
click at [187, 46] on link "Retourner à la recherche" at bounding box center [201, 43] width 95 height 21
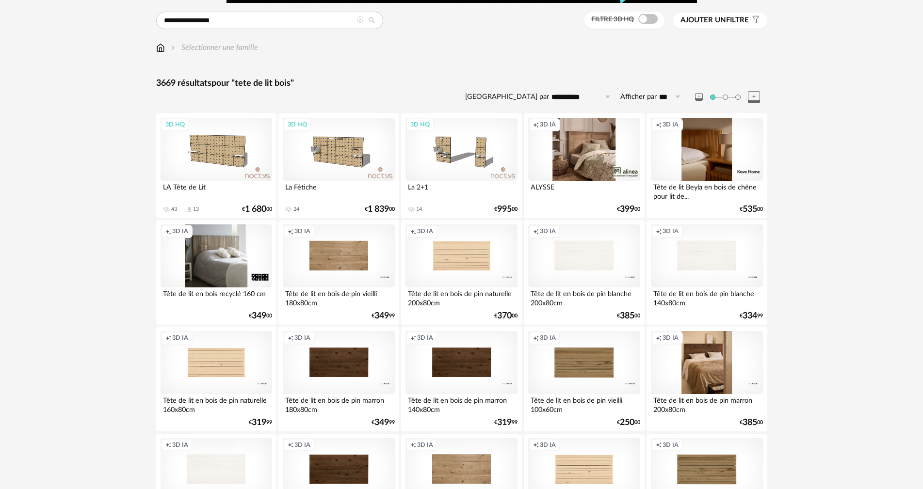
scroll to position [97, 0]
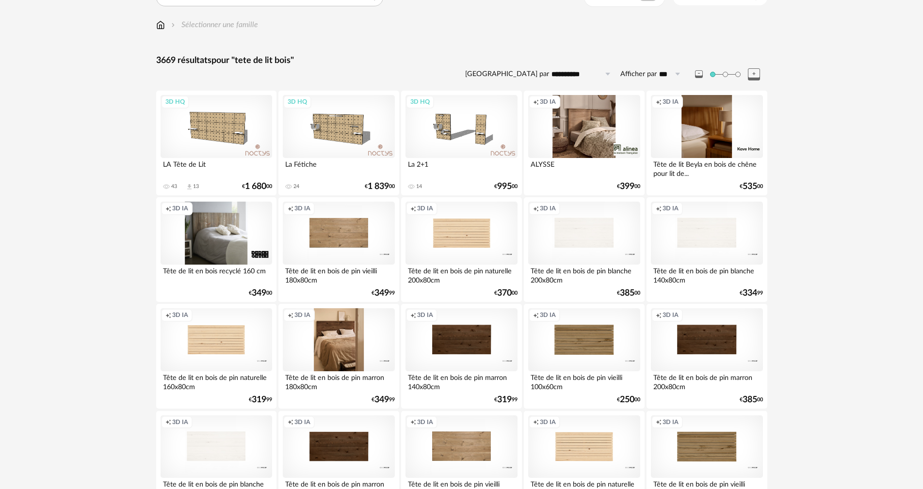
click at [341, 347] on div "Creation icon 3D IA" at bounding box center [339, 339] width 112 height 63
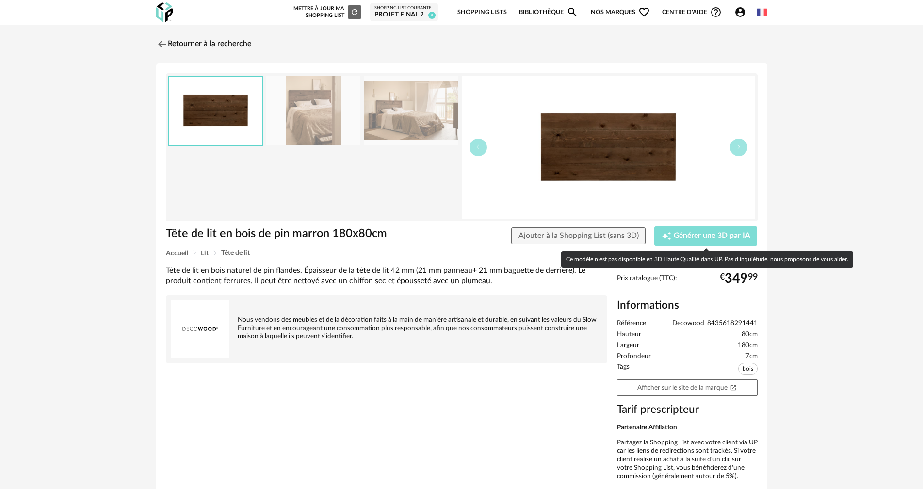
click at [681, 231] on div "Creation icon Générer une 3D par IA" at bounding box center [705, 236] width 89 height 10
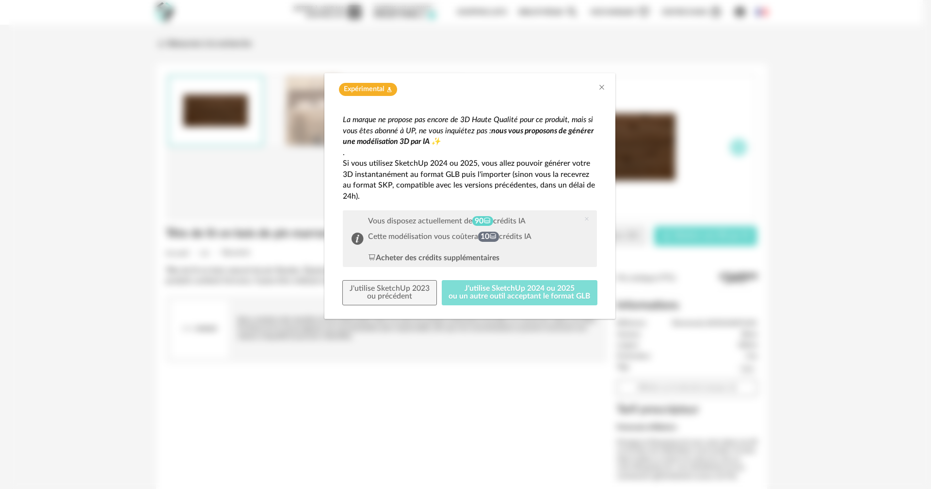
click at [507, 290] on button "J'utilise SketchUp 2024 ou 2025 ou un autre outil acceptant le format GLB" at bounding box center [520, 292] width 156 height 25
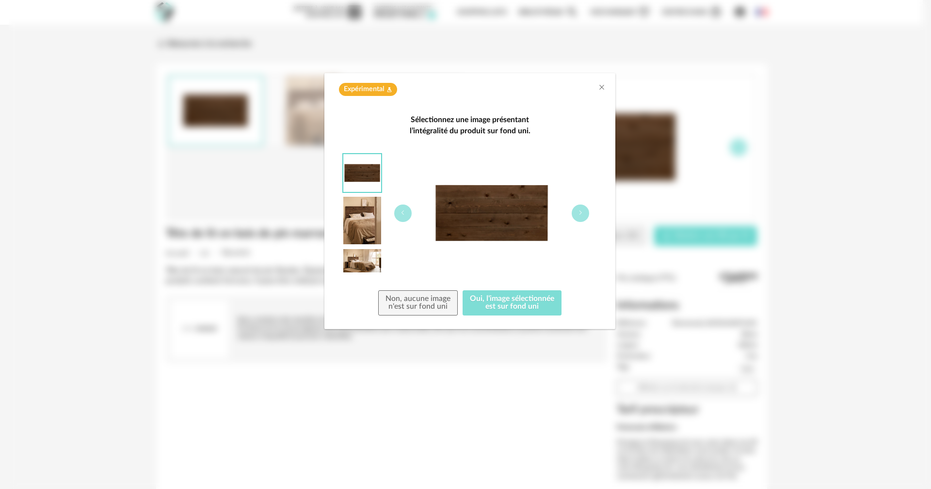
click at [501, 303] on button "Oui, l'image sélectionnée est sur fond uni" at bounding box center [512, 302] width 99 height 25
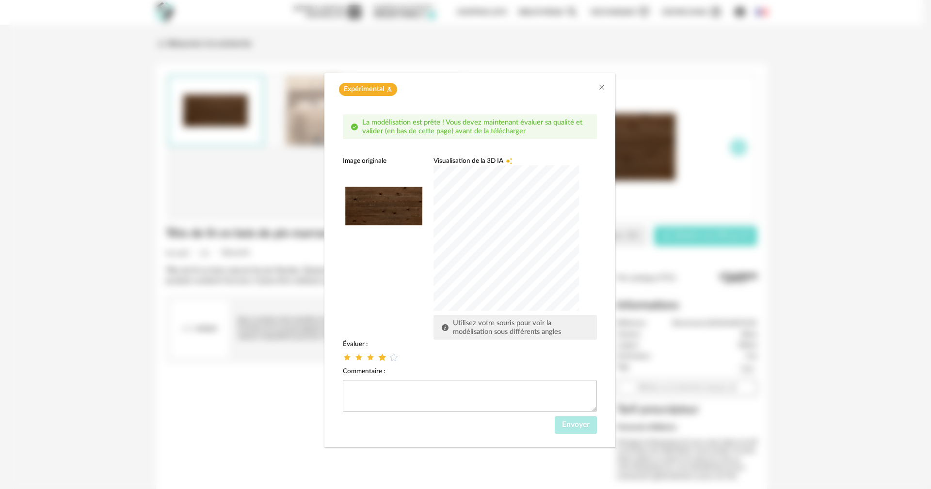
click at [383, 356] on icon "dialog" at bounding box center [382, 357] width 10 height 10
click at [587, 424] on span "Envoyer" at bounding box center [576, 425] width 28 height 8
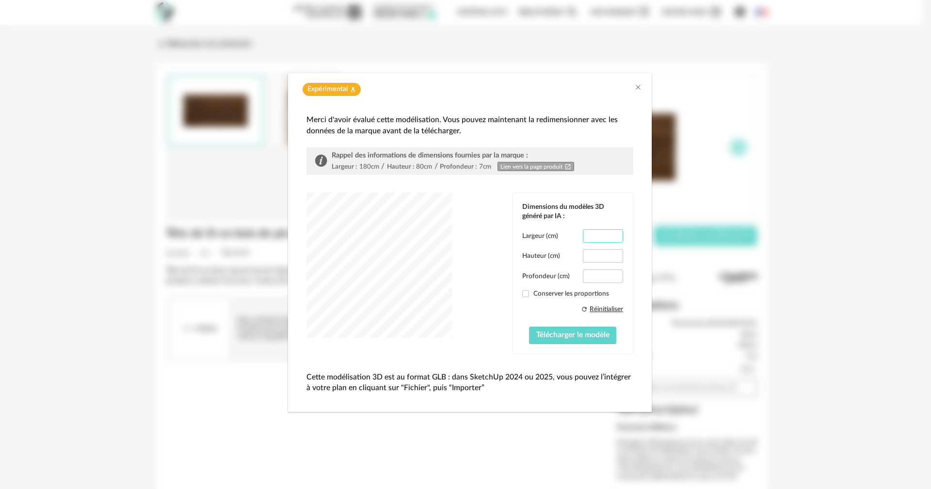
scroll to position [0, 0]
drag, startPoint x: 616, startPoint y: 238, endPoint x: 606, endPoint y: 238, distance: 10.2
click at [606, 238] on input "*****" at bounding box center [603, 236] width 40 height 14
drag, startPoint x: 608, startPoint y: 234, endPoint x: 551, endPoint y: 233, distance: 56.7
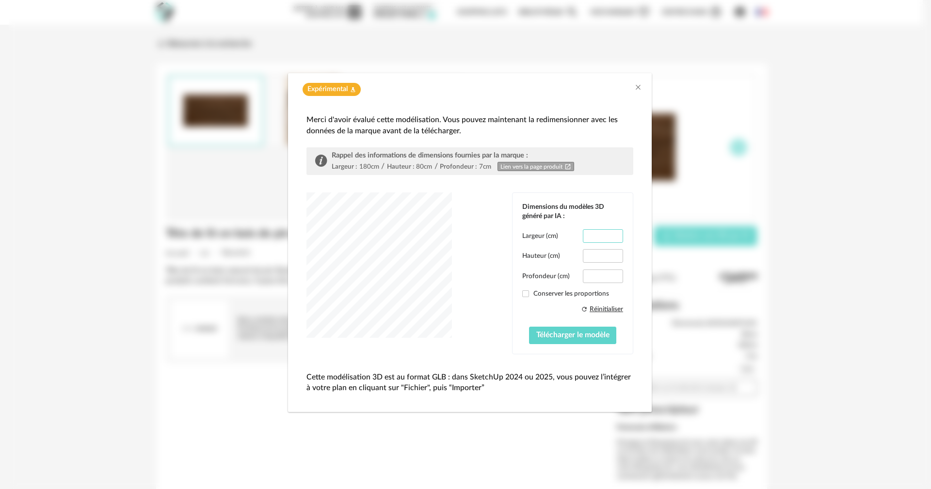
click at [551, 233] on div "Largeur (cm) *****" at bounding box center [572, 236] width 101 height 14
type input "***"
drag, startPoint x: 606, startPoint y: 254, endPoint x: 580, endPoint y: 254, distance: 26.2
click at [580, 256] on div "Hauteur (cm) ****" at bounding box center [572, 256] width 101 height 14
type input "***"
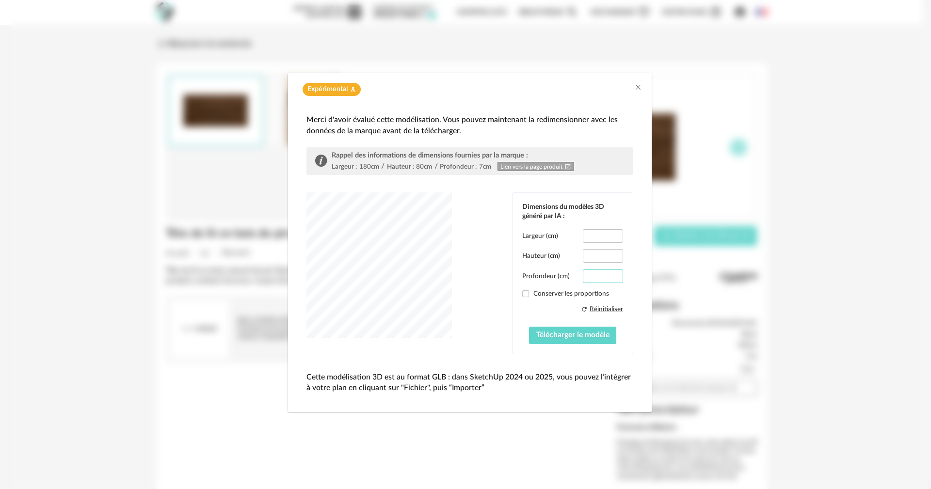
drag, startPoint x: 602, startPoint y: 277, endPoint x: 563, endPoint y: 278, distance: 38.8
click at [563, 279] on div "Profondeur (cm) ***" at bounding box center [572, 277] width 101 height 14
type input "**"
click at [569, 332] on span "Télécharger le modèle" at bounding box center [572, 335] width 73 height 8
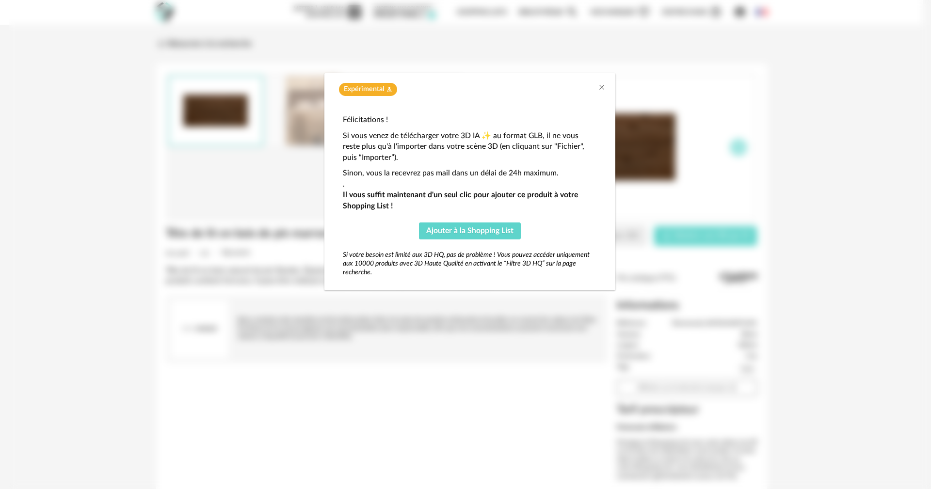
click at [597, 86] on div "Expérimental Flask icon" at bounding box center [470, 89] width 272 height 13
click at [606, 85] on div "Expérimental Flask icon" at bounding box center [469, 87] width 291 height 28
click at [610, 83] on div "Expérimental Flask icon" at bounding box center [469, 87] width 291 height 28
click at [601, 84] on icon "Close" at bounding box center [602, 87] width 8 height 8
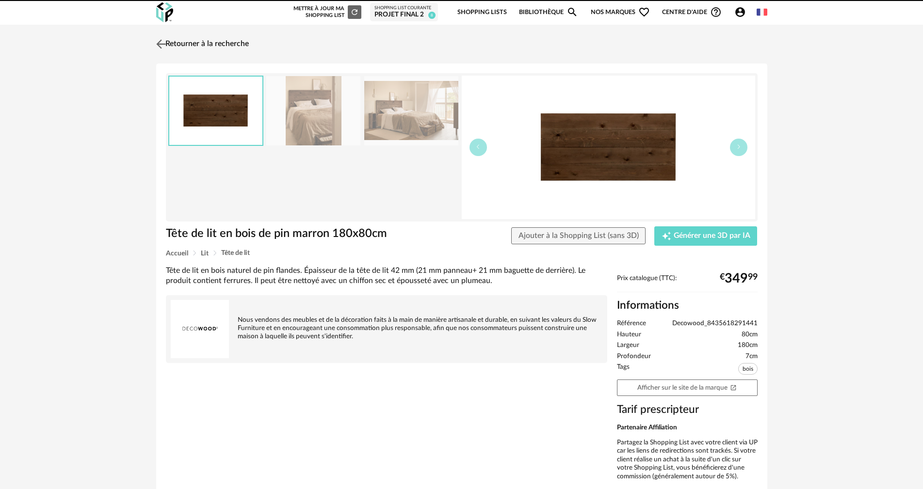
click at [208, 40] on link "Retourner à la recherche" at bounding box center [201, 43] width 95 height 21
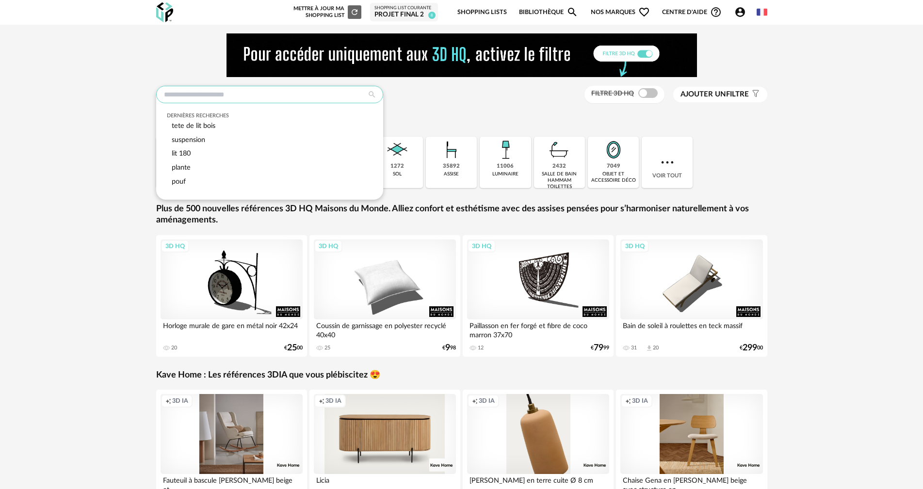
click at [271, 94] on input "text" at bounding box center [269, 94] width 227 height 17
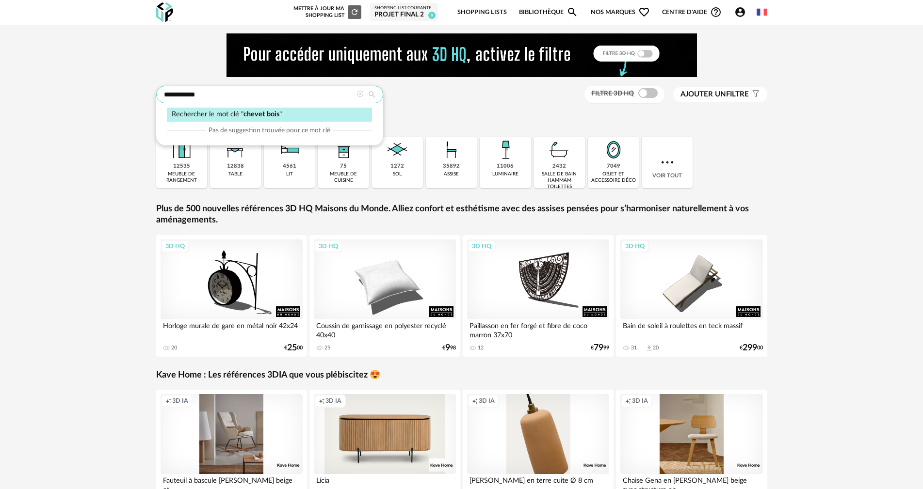
type input "**********"
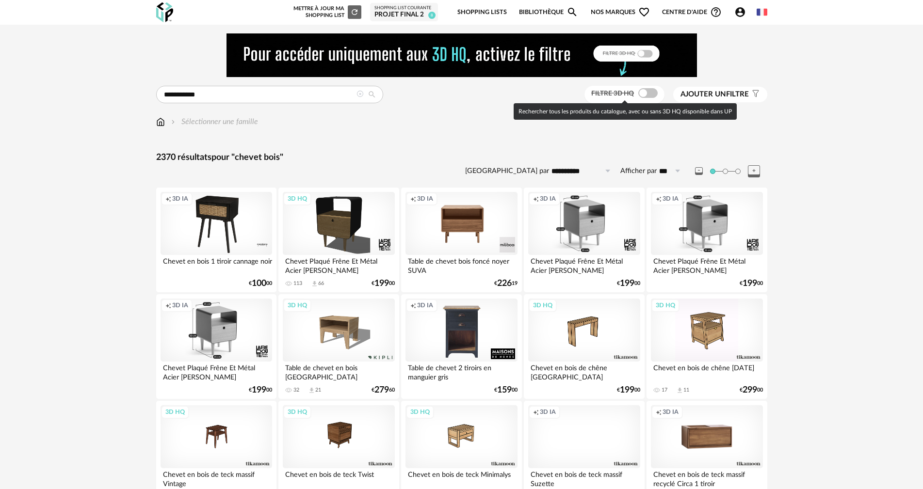
click at [642, 96] on span at bounding box center [647, 93] width 19 height 10
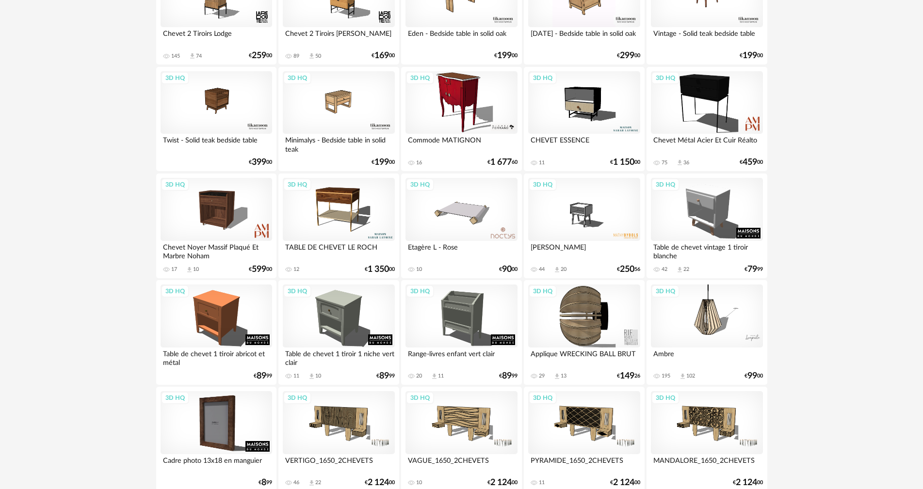
scroll to position [776, 0]
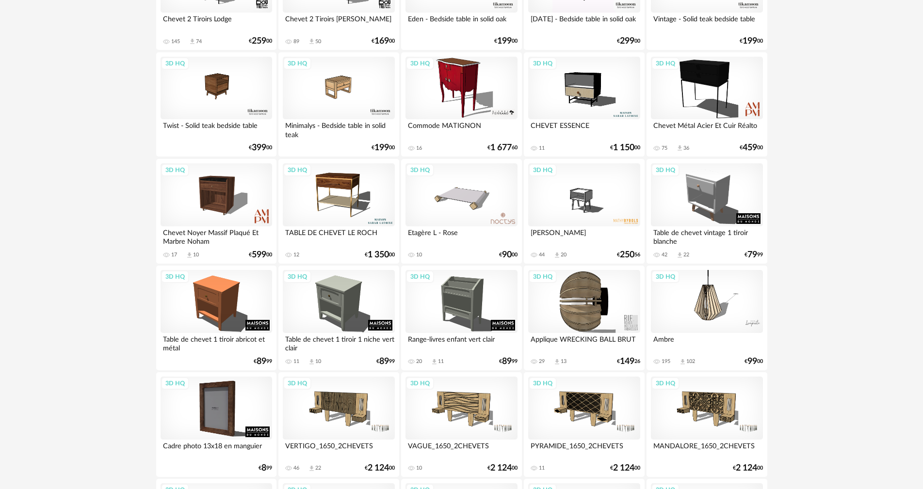
click at [332, 403] on div "3D HQ" at bounding box center [339, 408] width 112 height 63
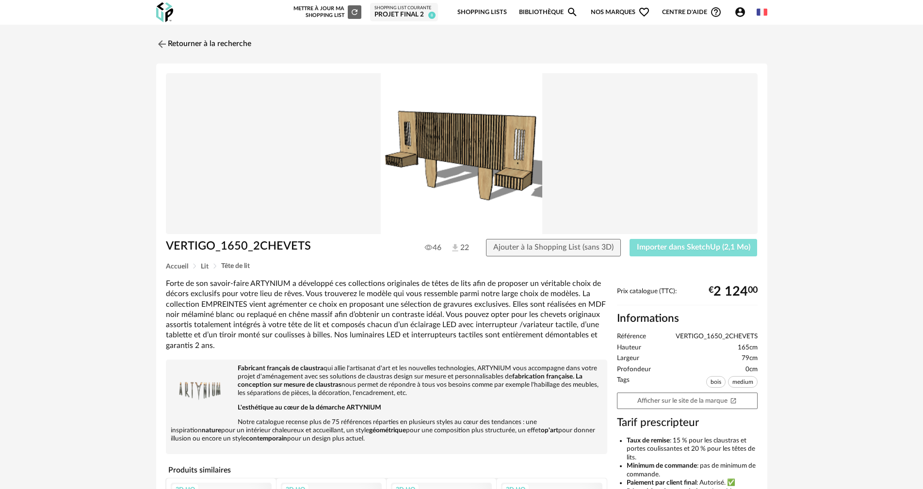
click at [689, 250] on span "Importer dans SketchUp (2,1 Mo)" at bounding box center [693, 247] width 113 height 8
click at [694, 250] on span "Télécharger la 3D HQ" at bounding box center [713, 247] width 73 height 8
click at [173, 42] on link "Retourner à la recherche" at bounding box center [201, 43] width 95 height 21
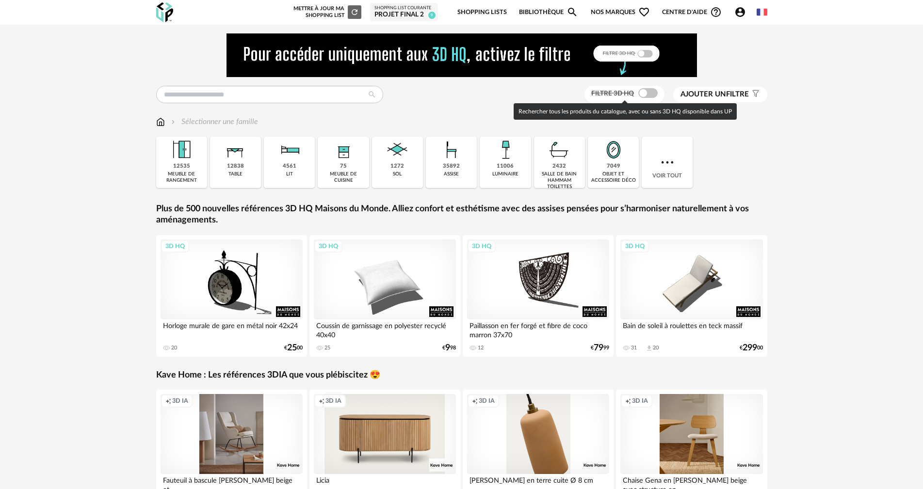
click at [640, 97] on span at bounding box center [647, 93] width 19 height 10
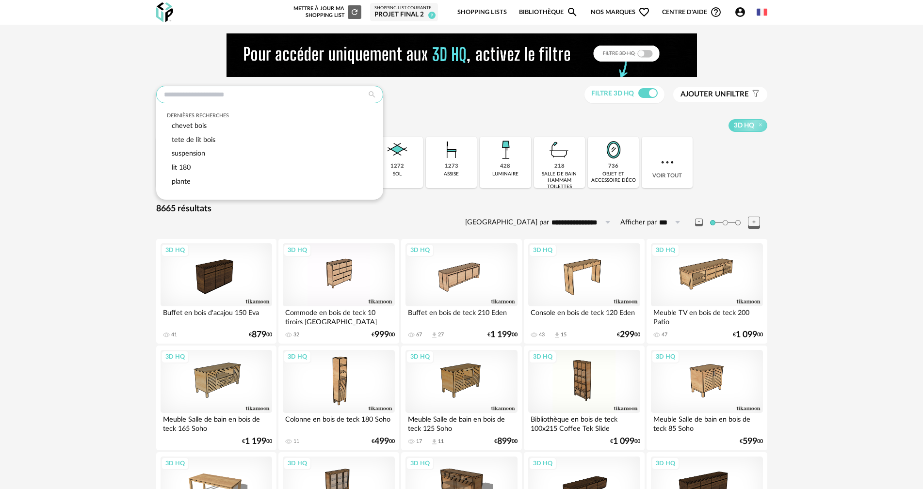
click at [241, 88] on input "text" at bounding box center [269, 94] width 227 height 17
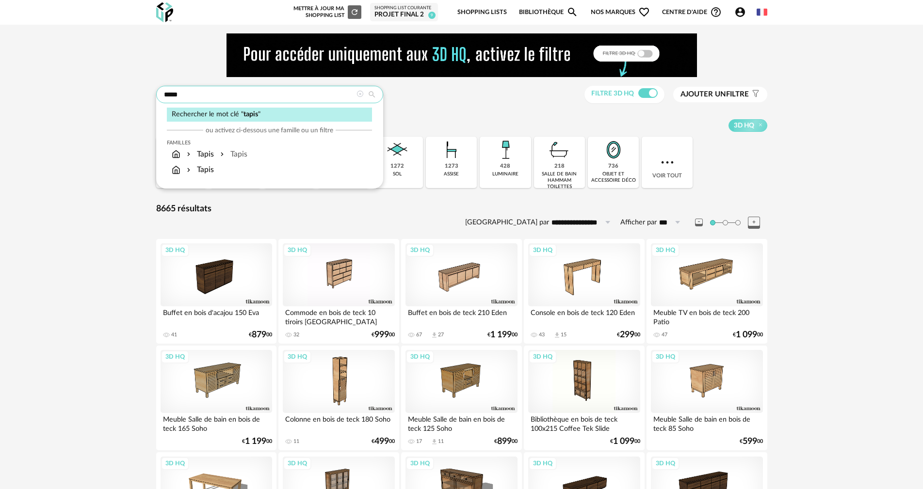
type input "*****"
type input "**********"
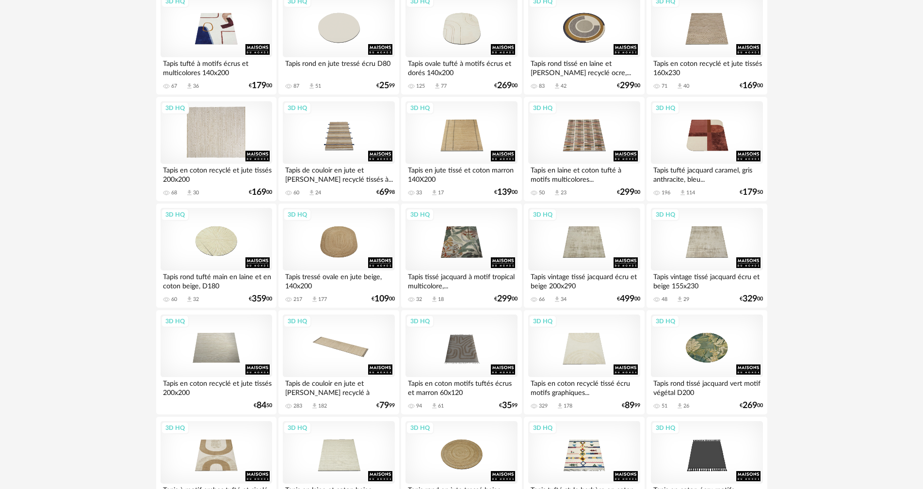
scroll to position [1600, 0]
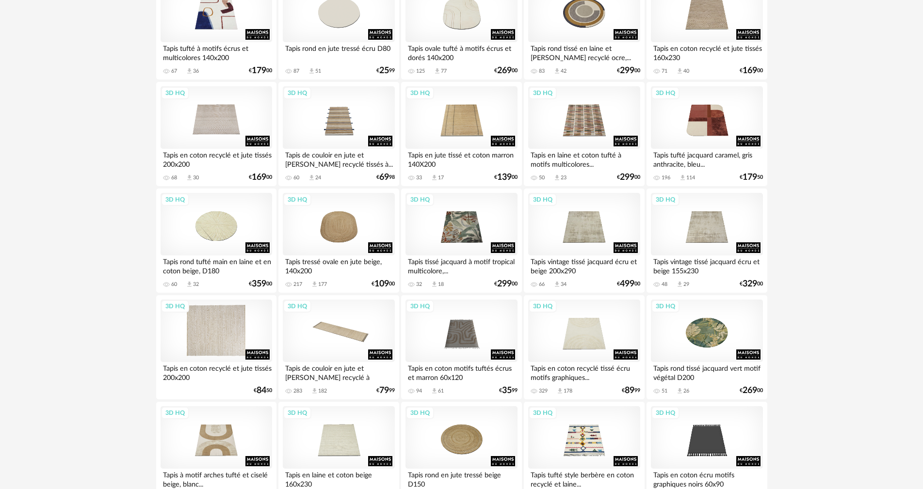
click at [232, 352] on div "3D HQ" at bounding box center [216, 331] width 112 height 63
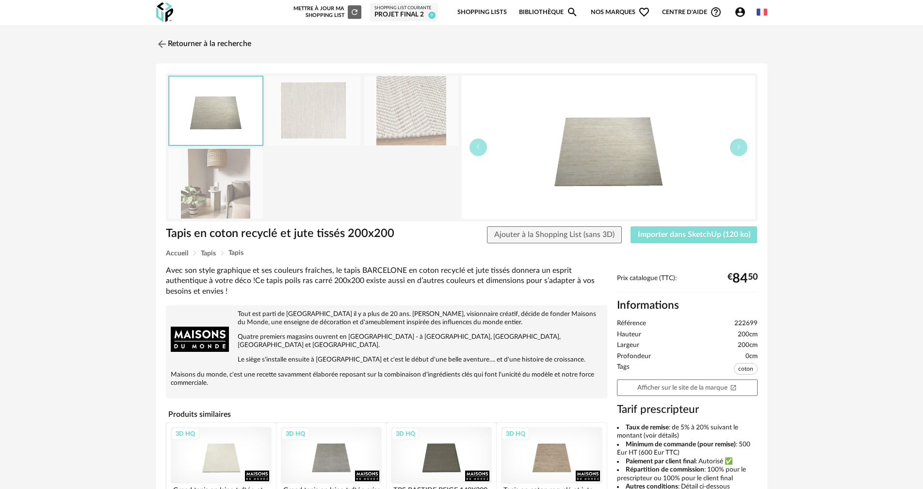
click at [677, 237] on span "Importer dans SketchUp (120 ko)" at bounding box center [694, 235] width 112 height 8
